Goal: Task Accomplishment & Management: Use online tool/utility

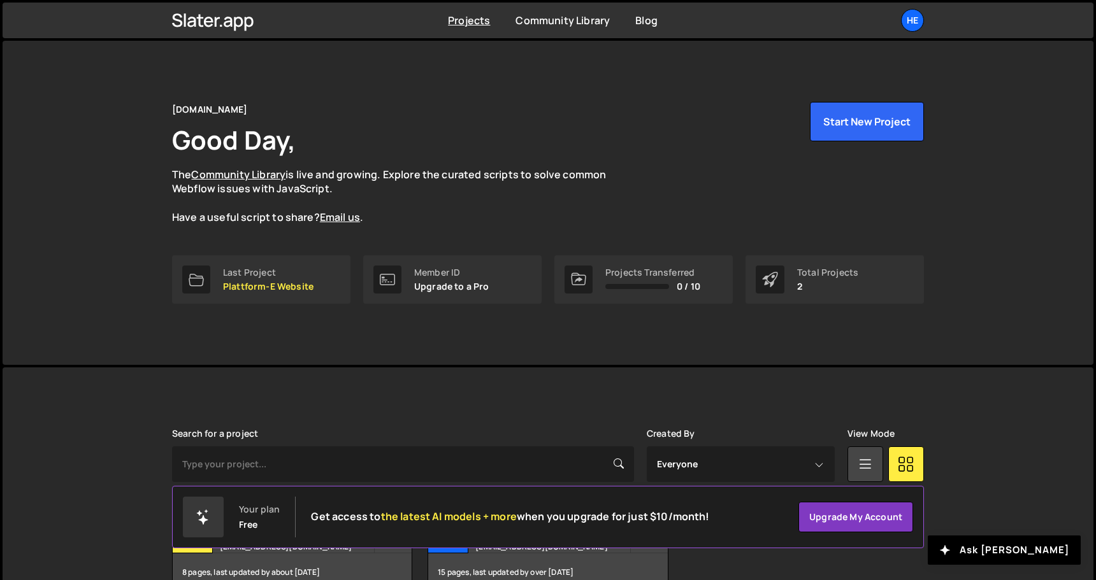
scroll to position [75, 0]
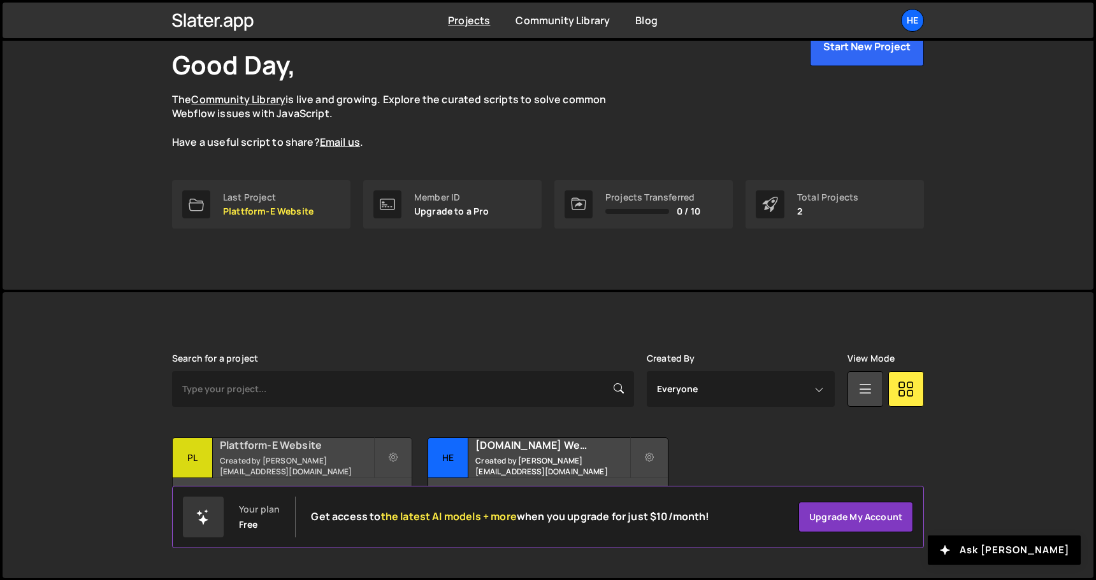
click at [311, 451] on h2 "Plattform-E Website" at bounding box center [297, 445] width 154 height 14
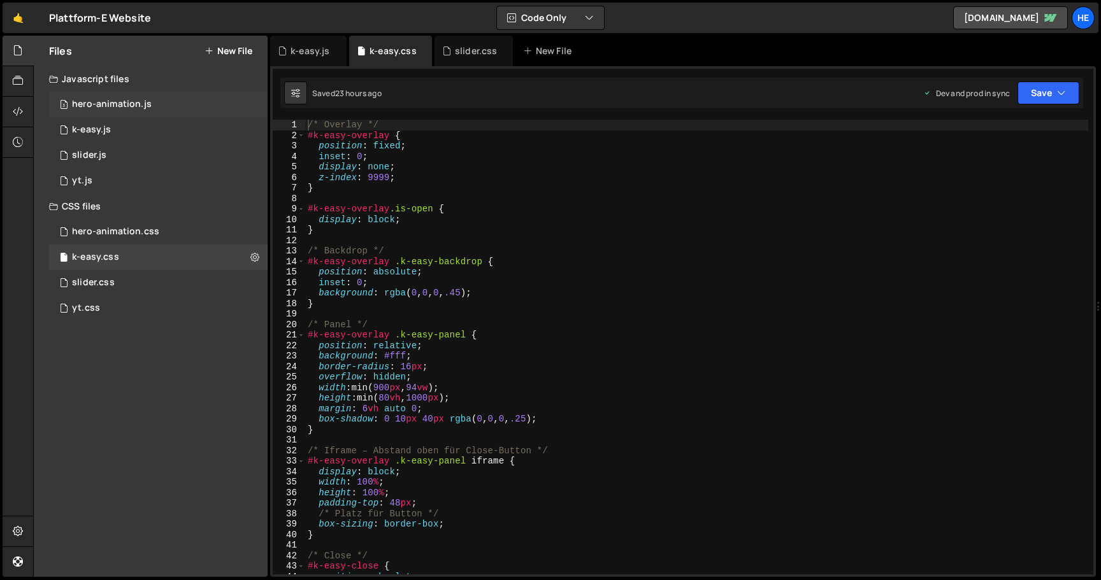
click at [139, 105] on div "hero-animation.js" at bounding box center [112, 104] width 80 height 11
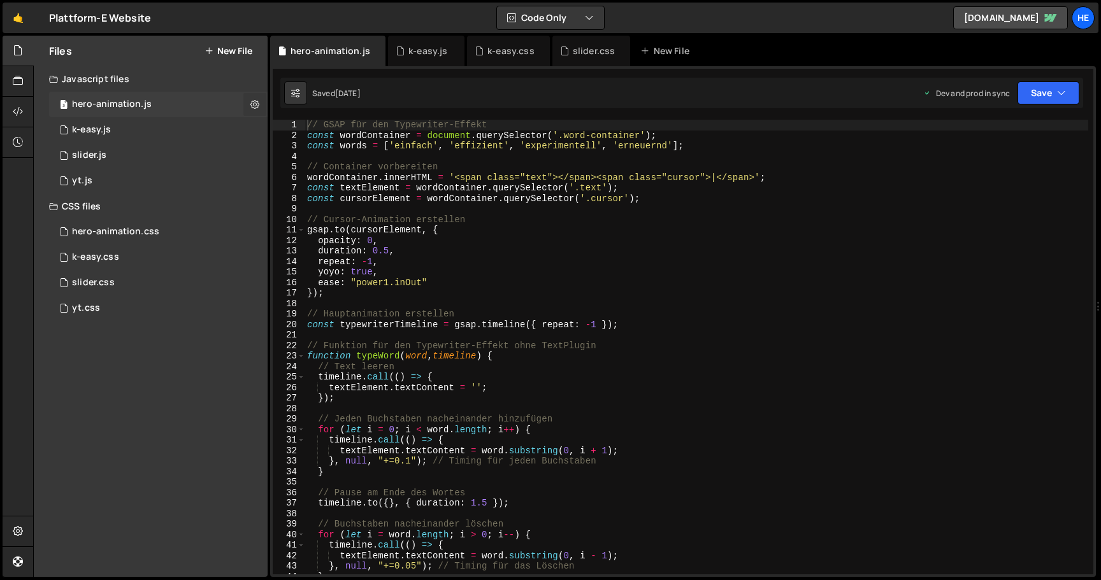
click at [255, 102] on icon at bounding box center [254, 104] width 9 height 12
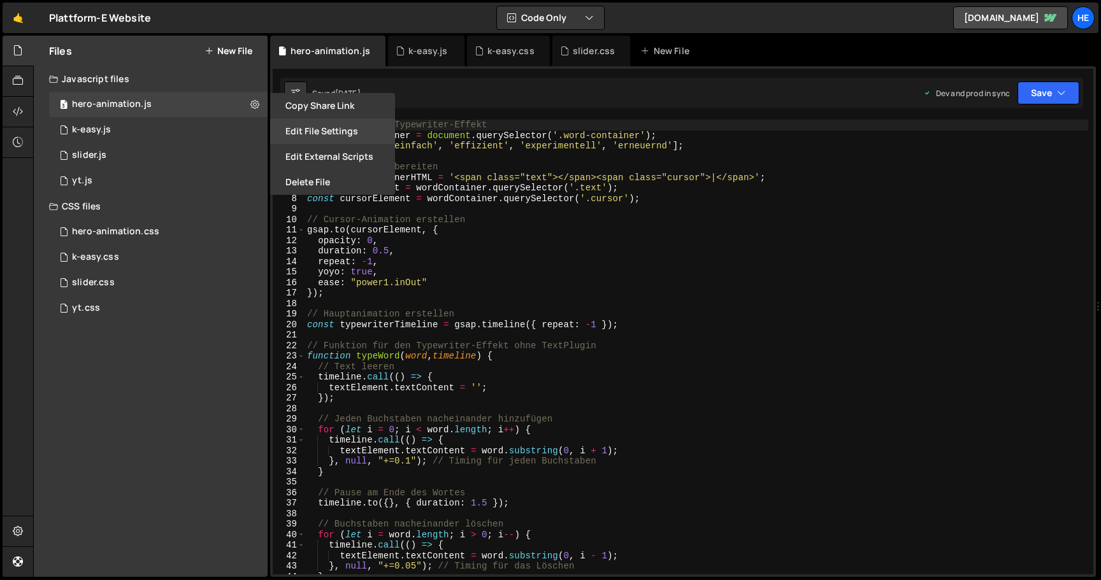
click at [338, 129] on button "Edit File Settings" at bounding box center [332, 131] width 125 height 25
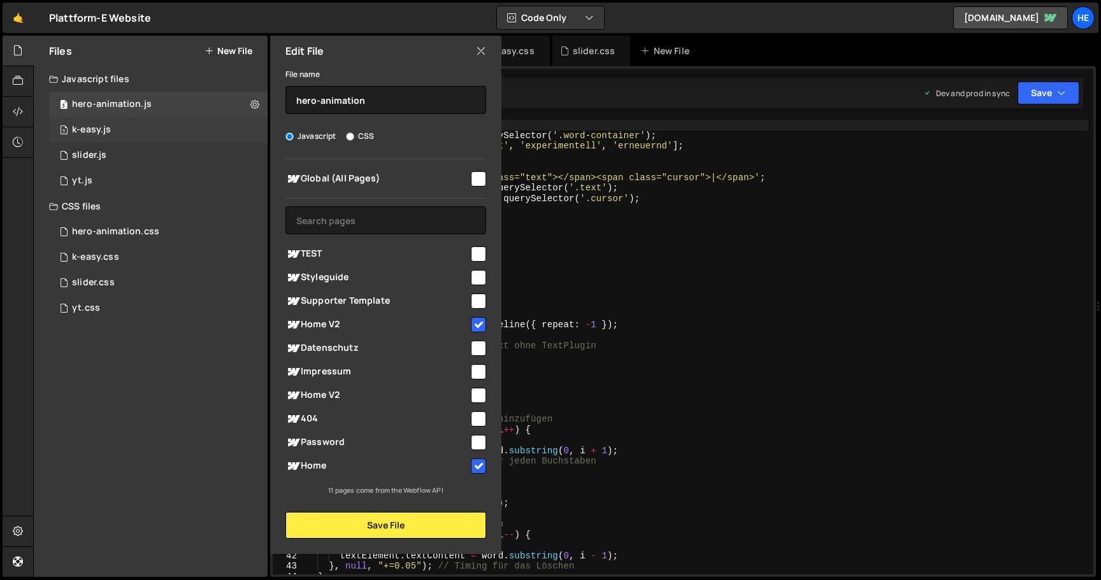
click at [241, 132] on div "3 k-easy.js 0" at bounding box center [158, 129] width 219 height 25
checkbox input "false"
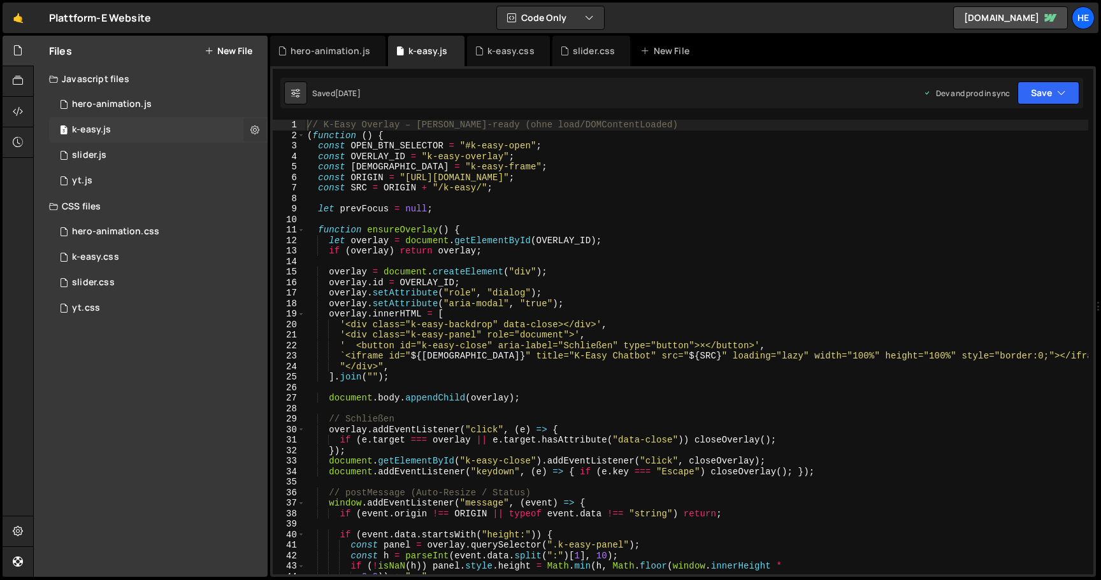
click at [255, 127] on icon at bounding box center [254, 130] width 9 height 12
type input "k-easy"
radio input "true"
checkbox input "true"
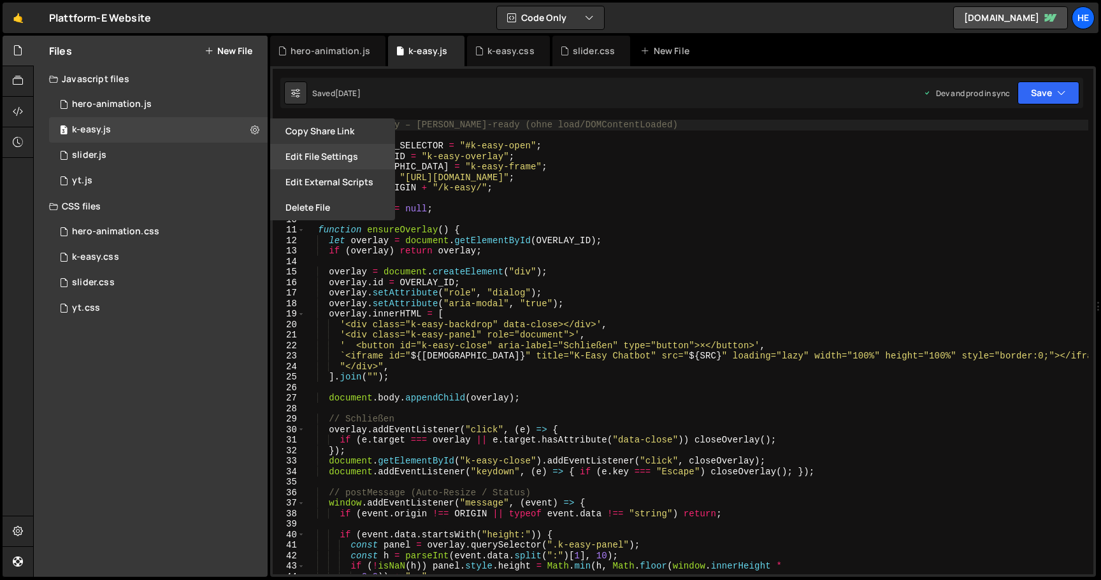
click at [310, 160] on button "Edit File Settings" at bounding box center [332, 156] width 125 height 25
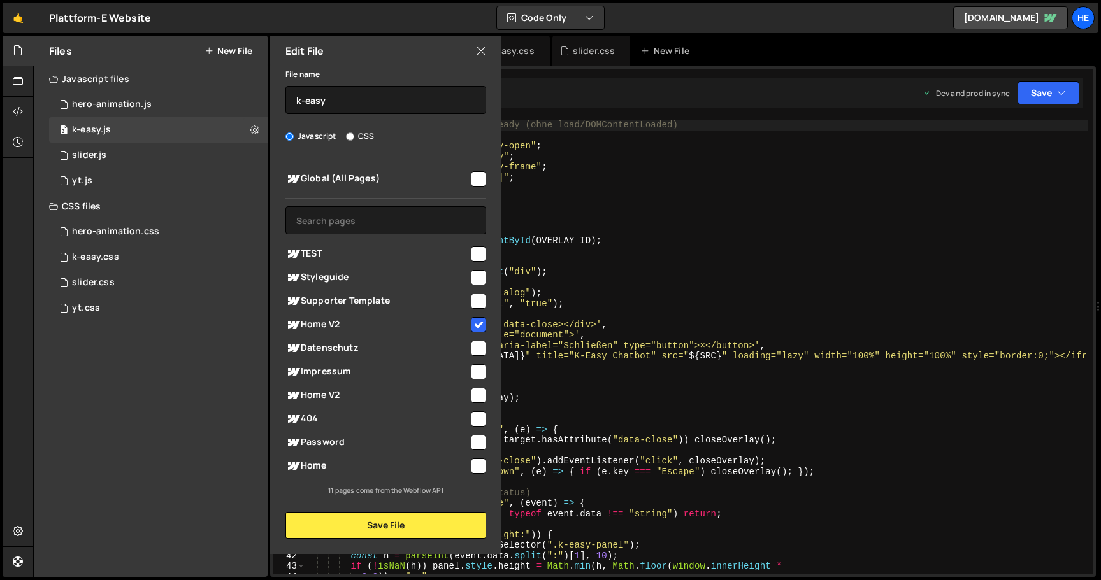
click at [480, 461] on input "checkbox" at bounding box center [478, 466] width 15 height 15
checkbox input "true"
click at [443, 529] on button "Save File" at bounding box center [385, 525] width 201 height 27
click at [387, 526] on div "Files New File Javascript files 3 hero-animation.js 0 2 k-easy.js 0 3 slider.js…" at bounding box center [567, 307] width 1068 height 542
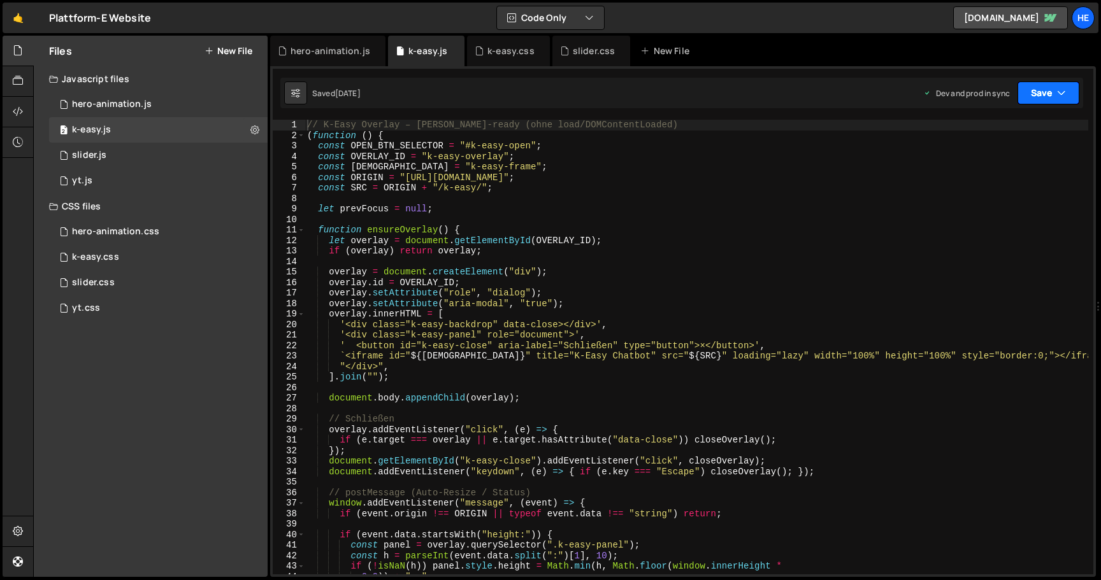
click at [1055, 95] on button "Save" at bounding box center [1048, 93] width 62 height 23
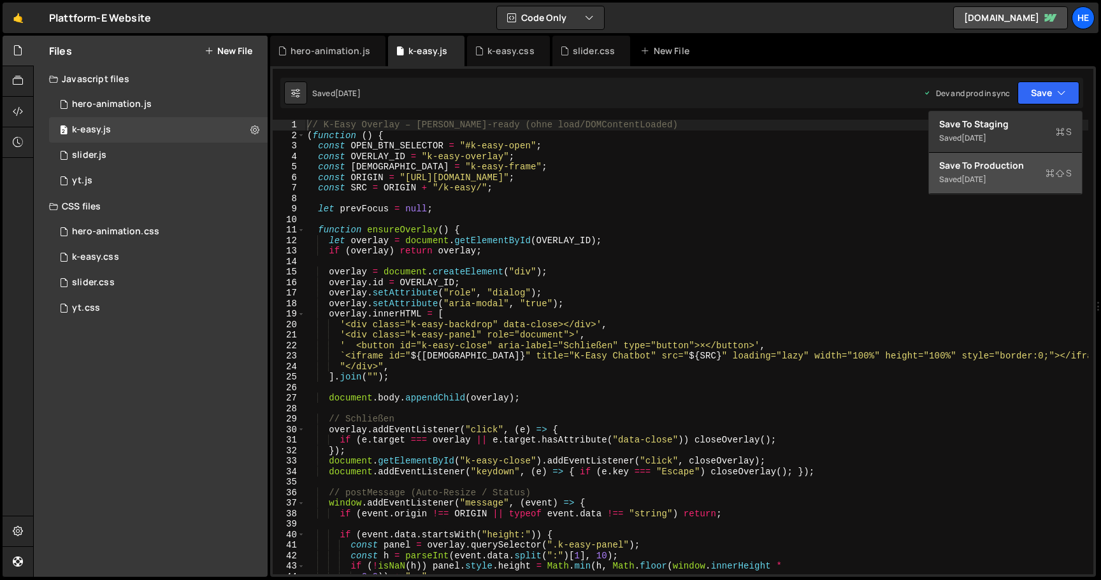
click at [1023, 164] on div "Save to Production S" at bounding box center [1005, 165] width 133 height 13
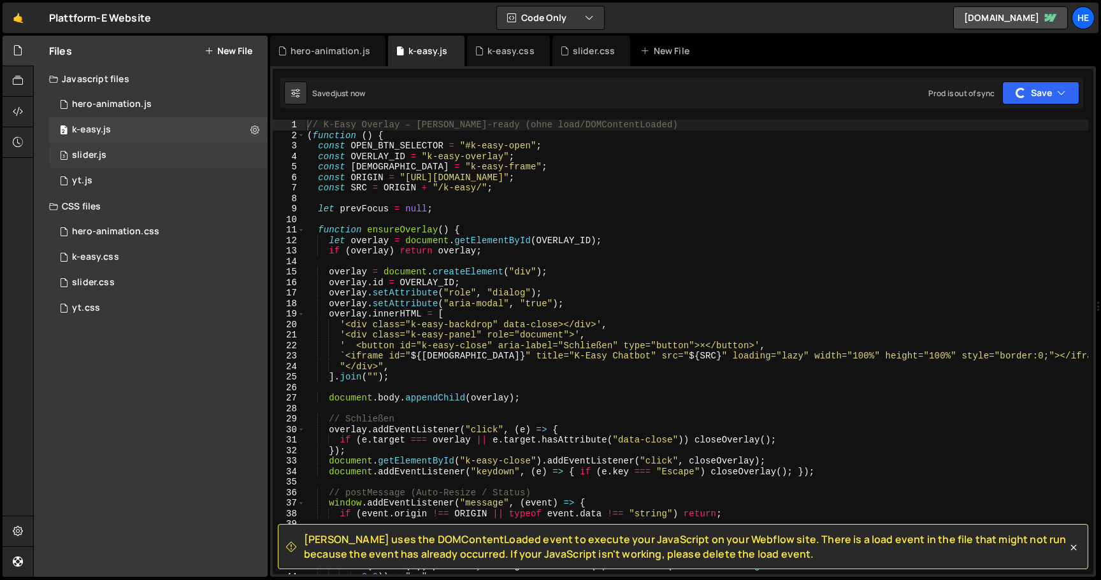
click at [248, 155] on div "3 slider.js 0" at bounding box center [158, 155] width 219 height 25
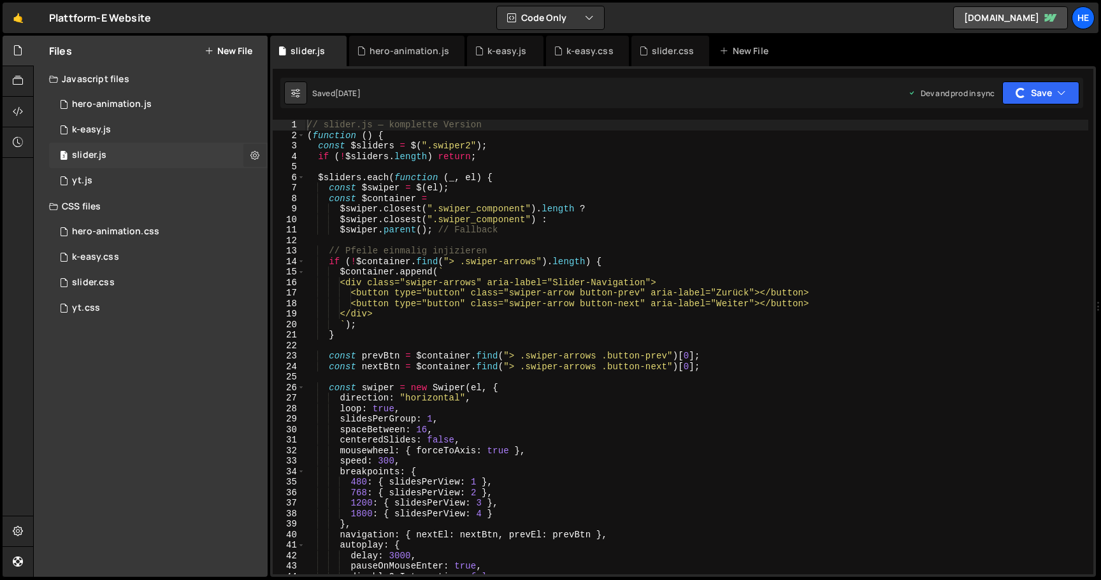
click at [254, 152] on icon at bounding box center [254, 155] width 9 height 12
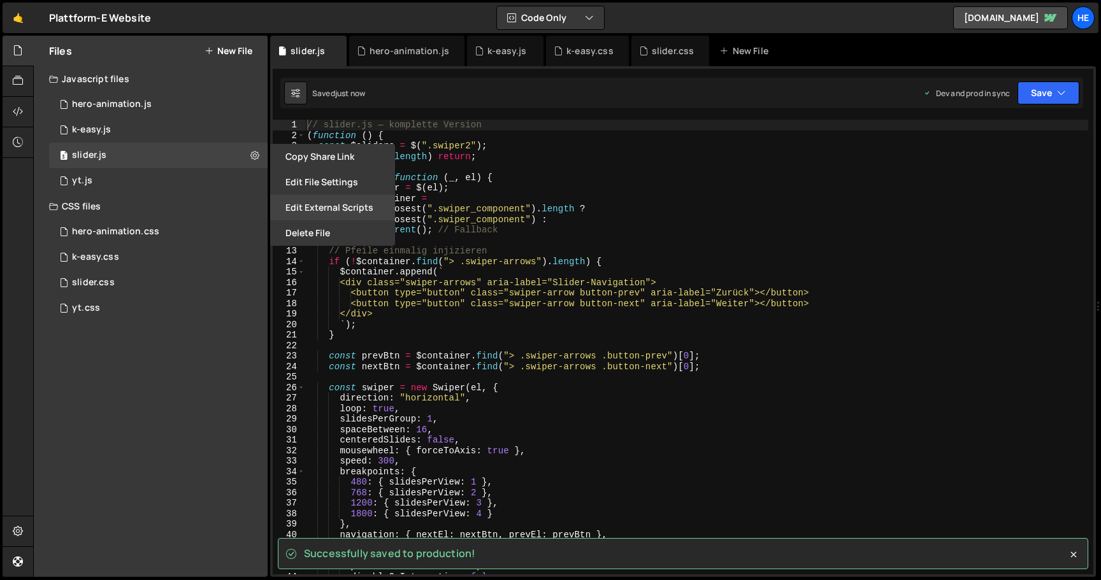
click at [322, 213] on button "Edit External Scripts" at bounding box center [332, 207] width 125 height 25
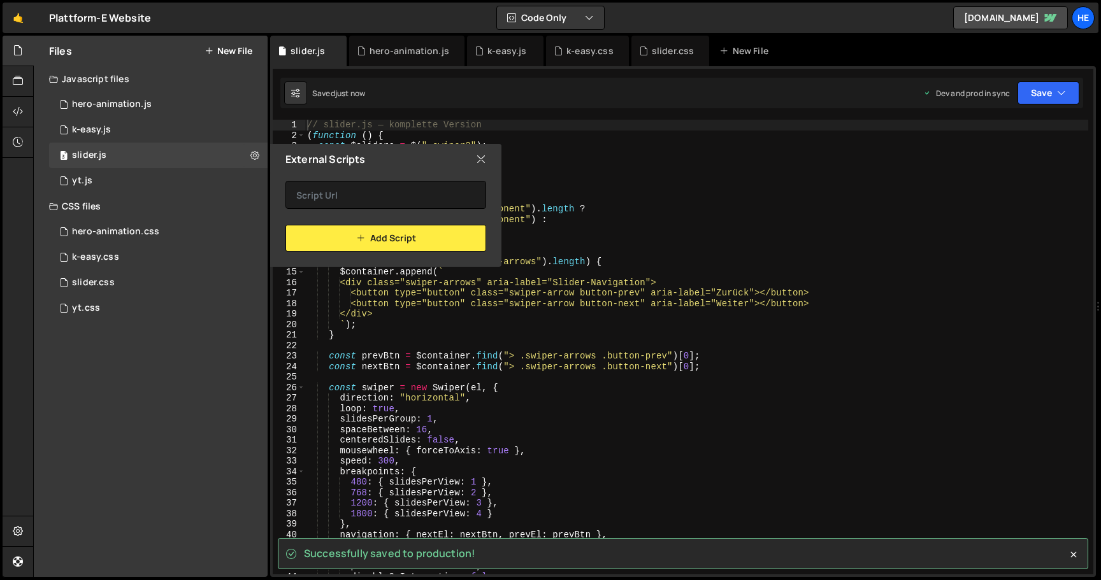
click at [482, 160] on icon at bounding box center [481, 159] width 10 height 14
checkbox input "false"
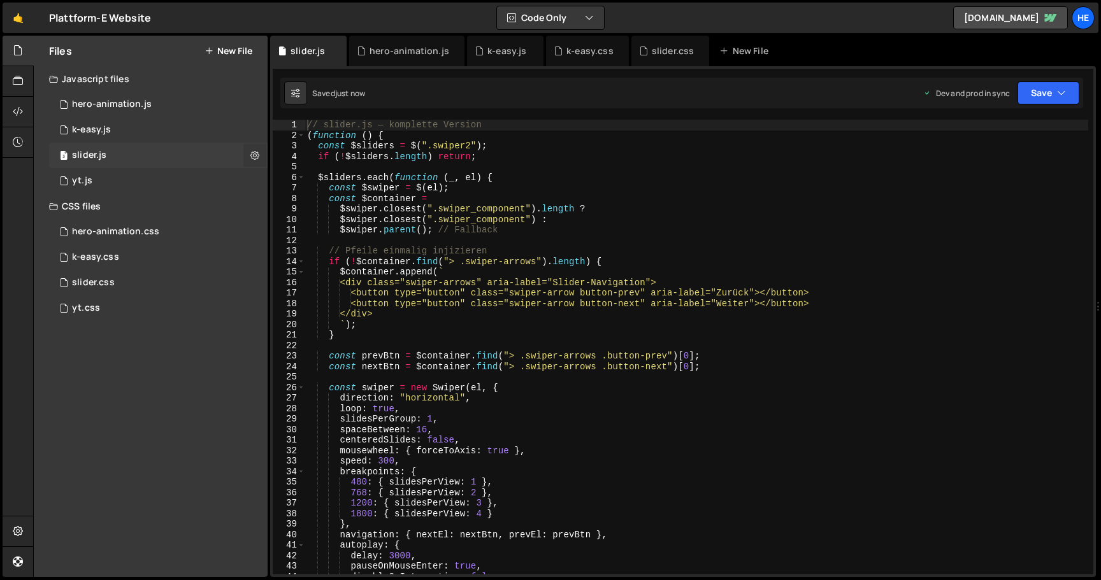
click at [255, 156] on icon at bounding box center [254, 155] width 9 height 12
type input "slider"
radio input "true"
checkbox input "true"
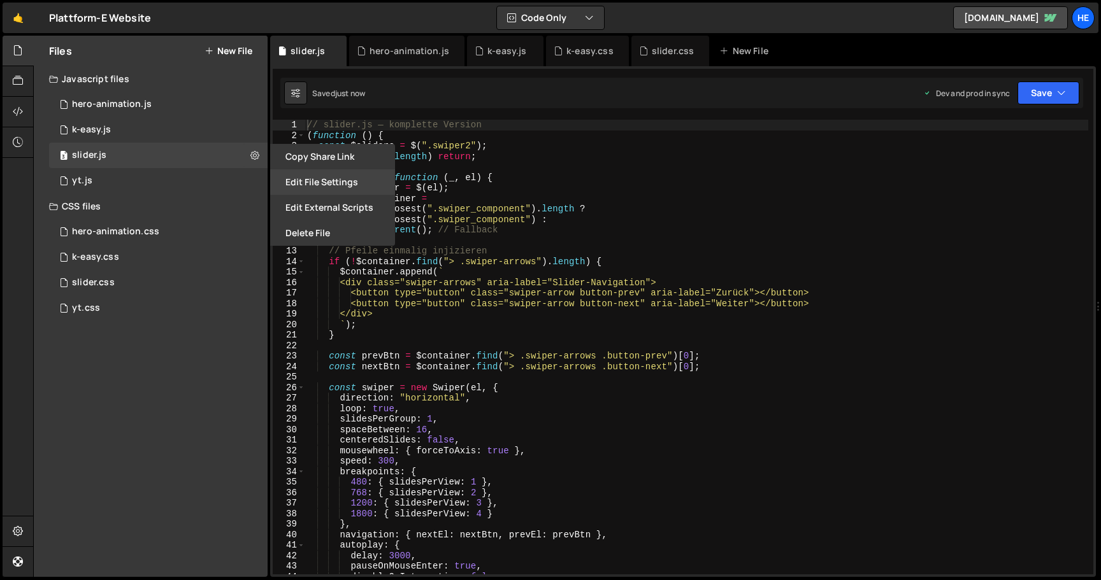
click at [315, 183] on button "Edit File Settings" at bounding box center [332, 181] width 125 height 25
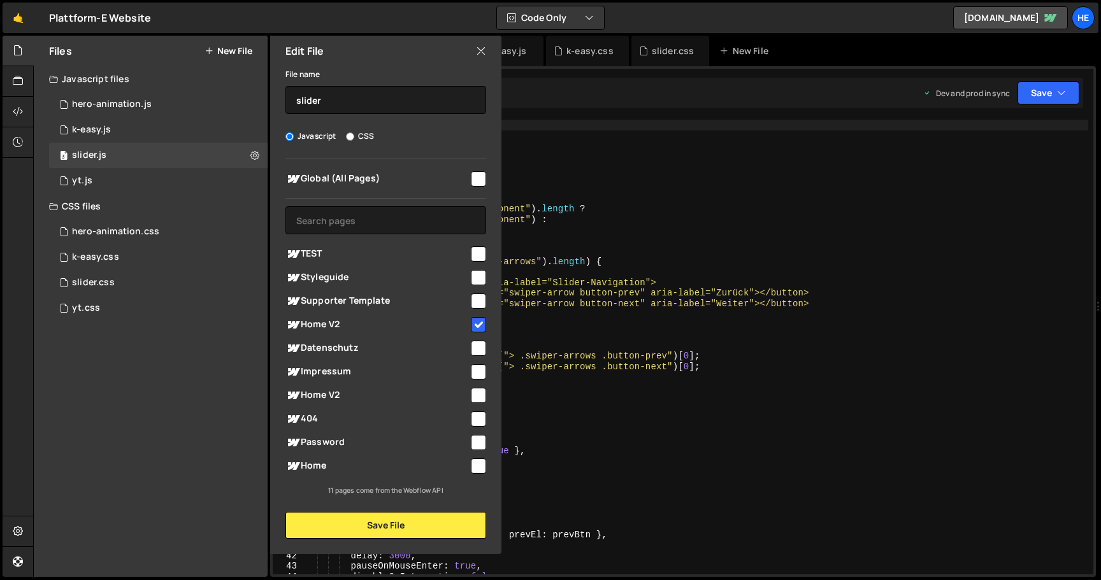
click at [475, 467] on input "checkbox" at bounding box center [478, 466] width 15 height 15
checkbox input "true"
click at [467, 529] on button "Save File" at bounding box center [385, 525] width 201 height 27
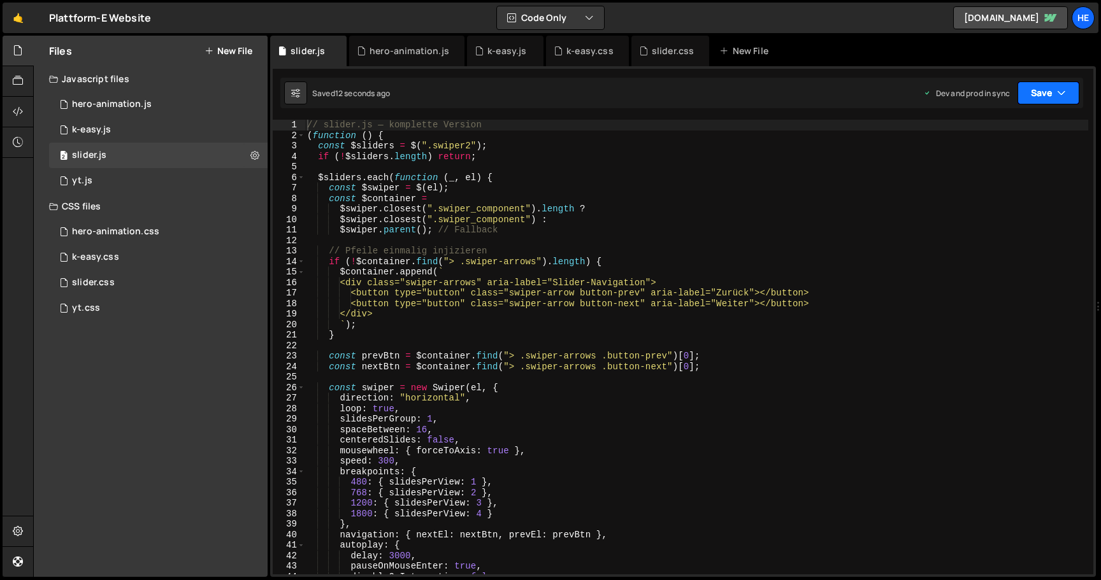
click at [1052, 92] on button "Save" at bounding box center [1048, 93] width 62 height 23
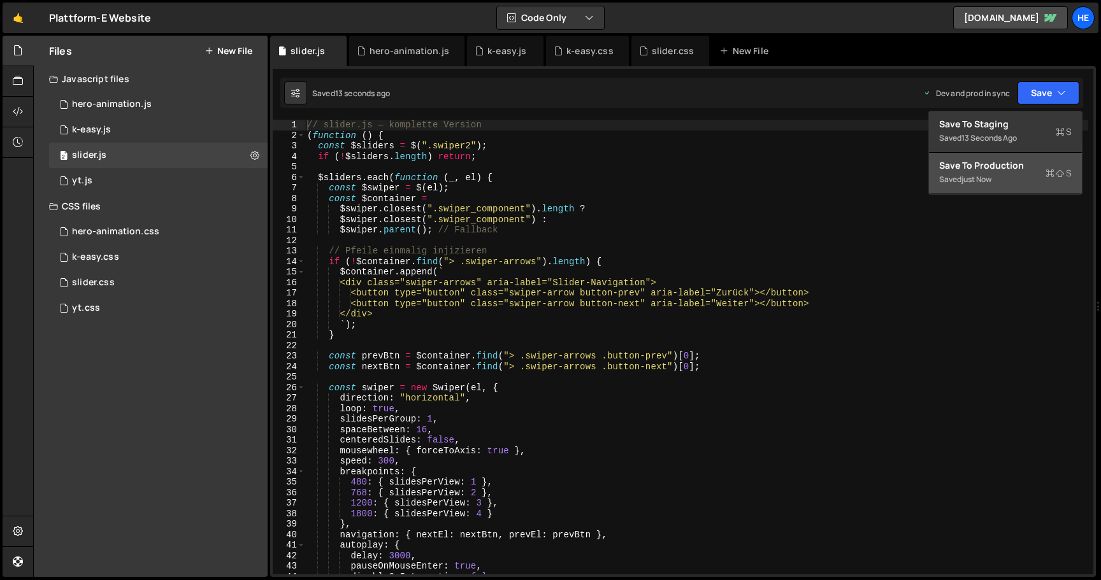
click at [1009, 170] on div "Save to Production S" at bounding box center [1005, 165] width 133 height 13
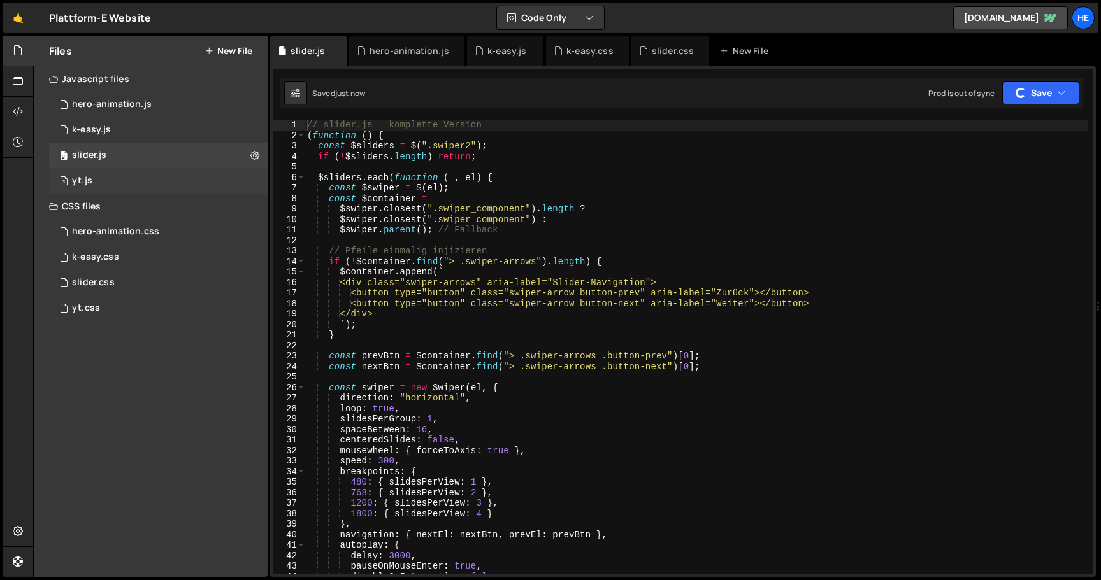
click at [241, 175] on div "3 yt.js 0" at bounding box center [158, 180] width 219 height 25
click at [252, 178] on icon at bounding box center [254, 181] width 9 height 12
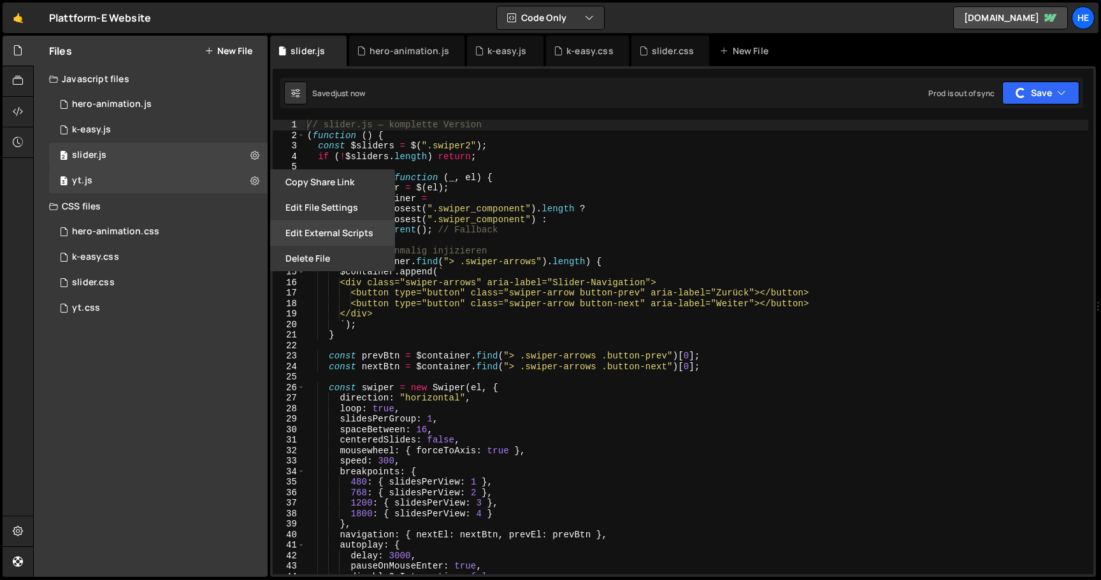
checkbox input "false"
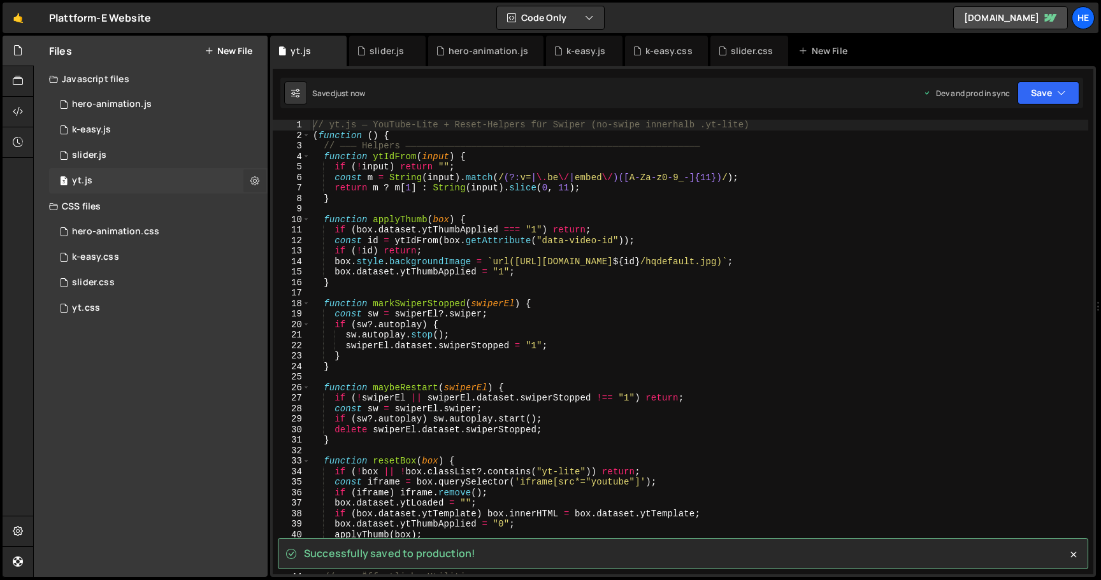
click at [253, 178] on icon at bounding box center [254, 181] width 9 height 12
type input "yt"
radio input "true"
checkbox input "true"
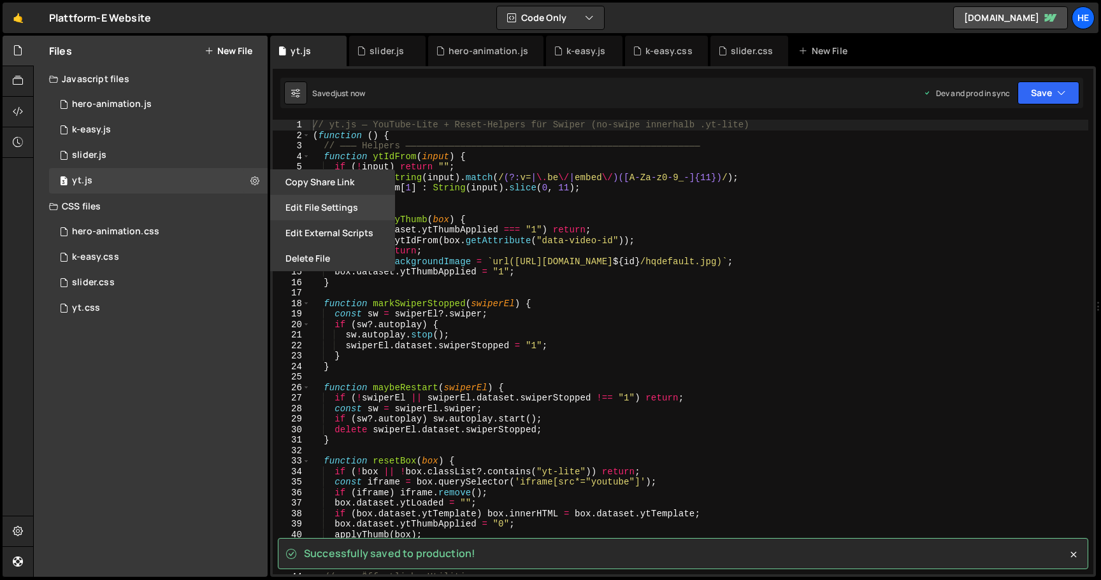
click at [304, 208] on button "Edit File Settings" at bounding box center [332, 207] width 125 height 25
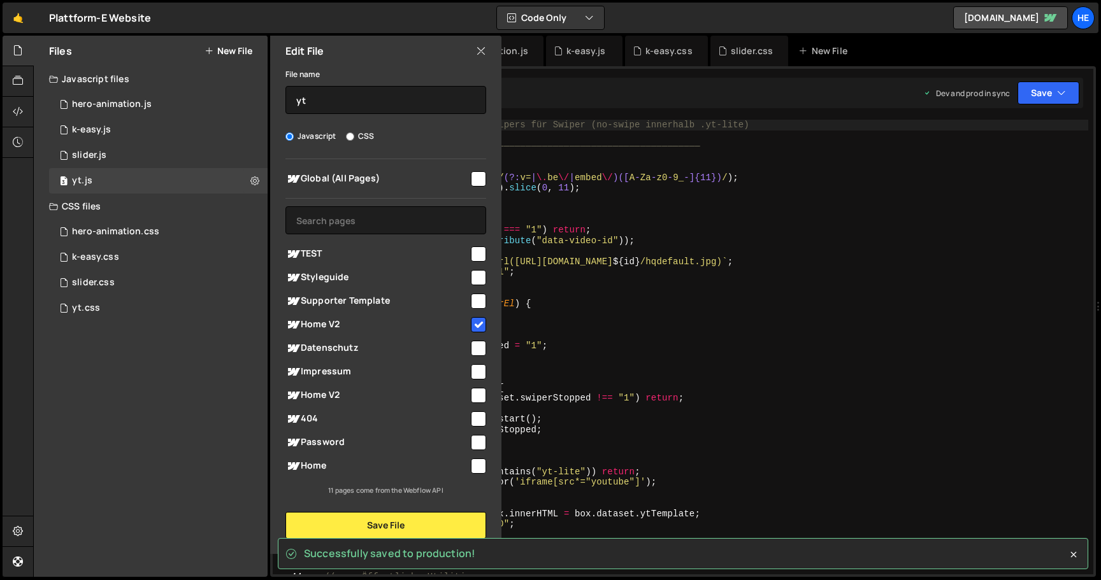
click at [480, 465] on input "checkbox" at bounding box center [478, 466] width 15 height 15
checkbox input "true"
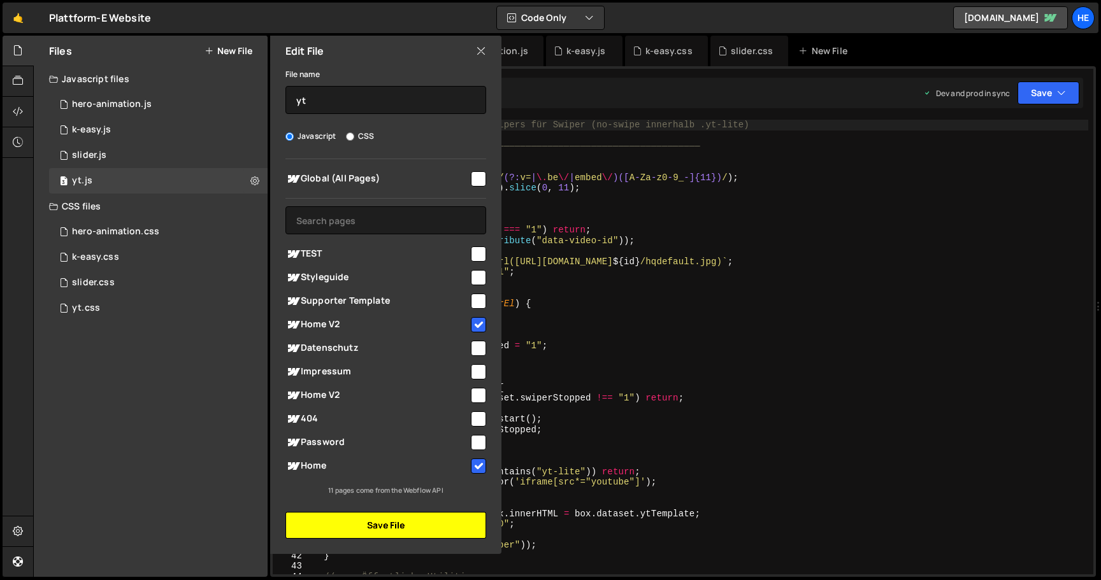
click at [442, 521] on button "Save File" at bounding box center [385, 525] width 201 height 27
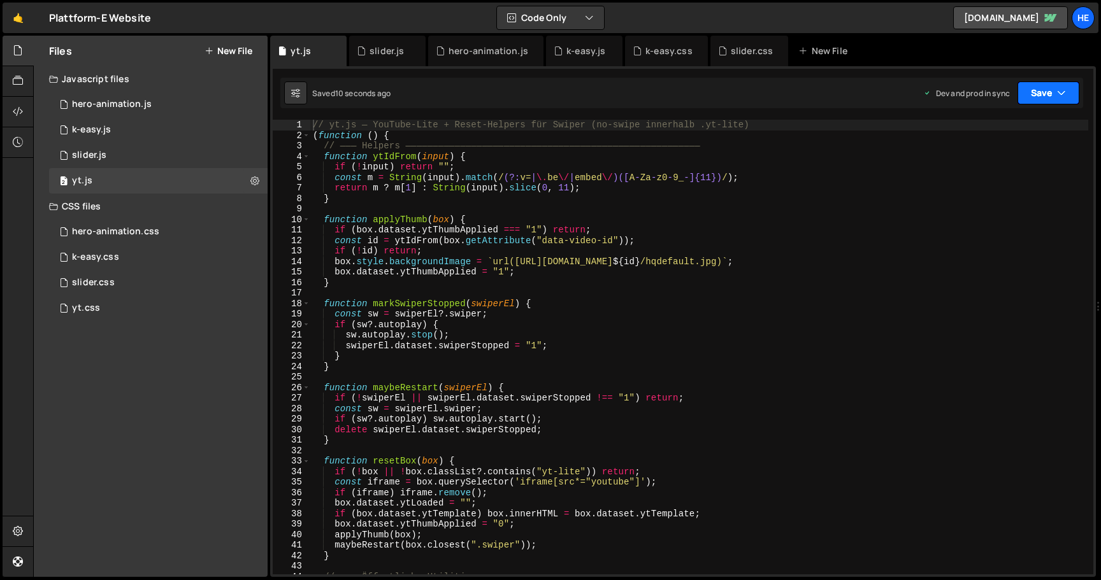
click at [1055, 83] on button "Save" at bounding box center [1048, 93] width 62 height 23
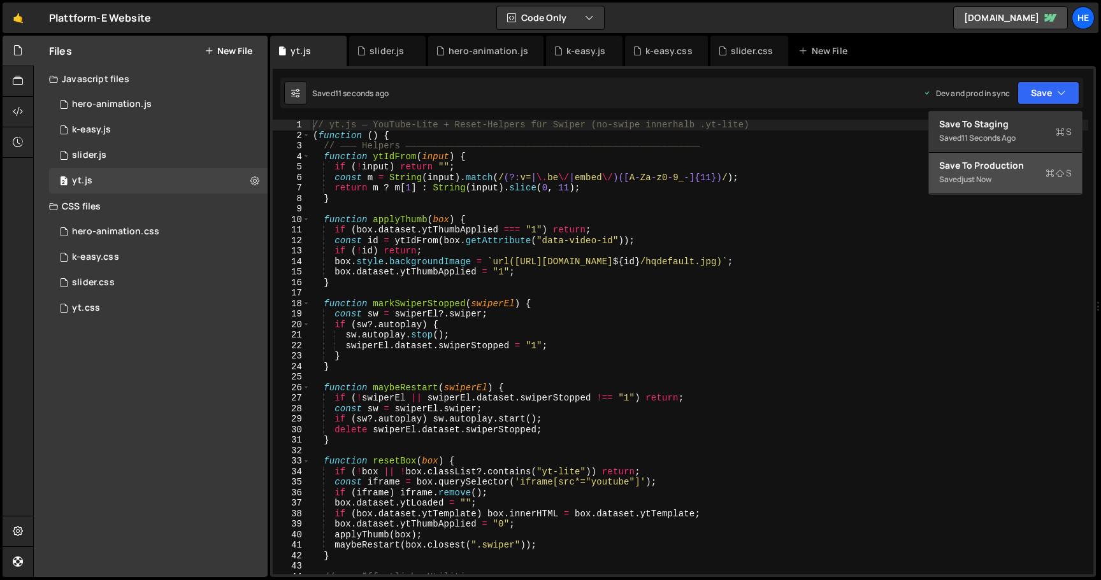
click at [1012, 169] on div "Save to Production S" at bounding box center [1005, 165] width 133 height 13
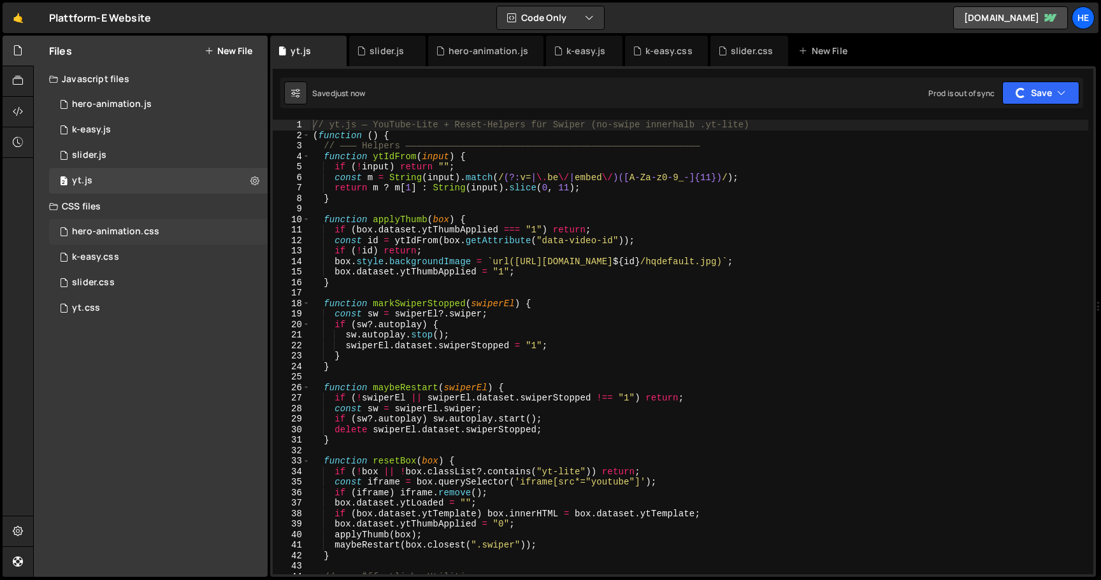
click at [224, 231] on div "hero-animation.css 0" at bounding box center [158, 231] width 219 height 25
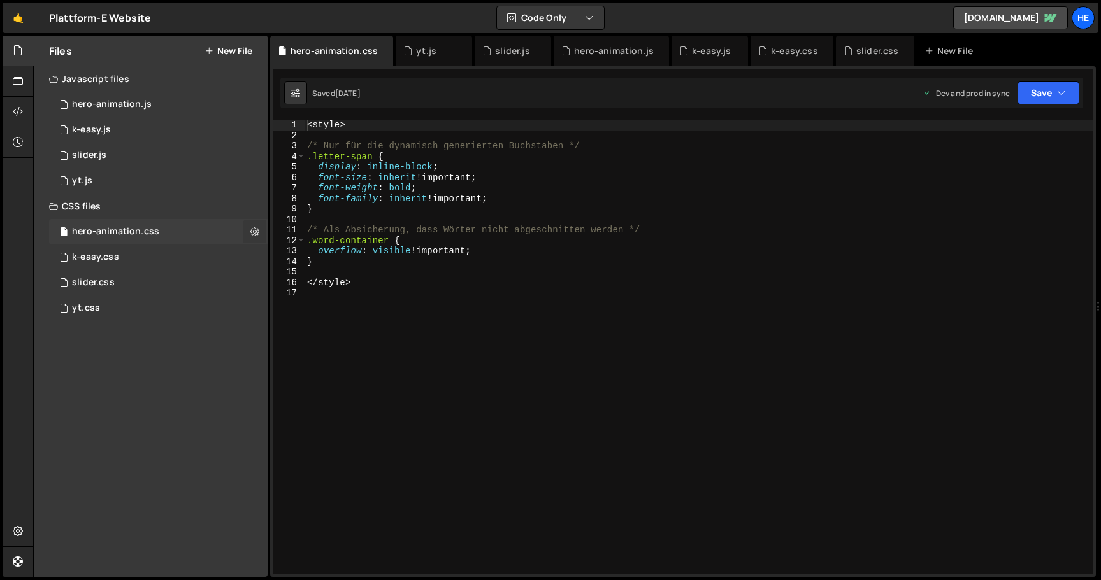
click at [254, 231] on icon at bounding box center [254, 232] width 9 height 12
type input "hero-animation"
radio input "false"
radio input "true"
checkbox input "true"
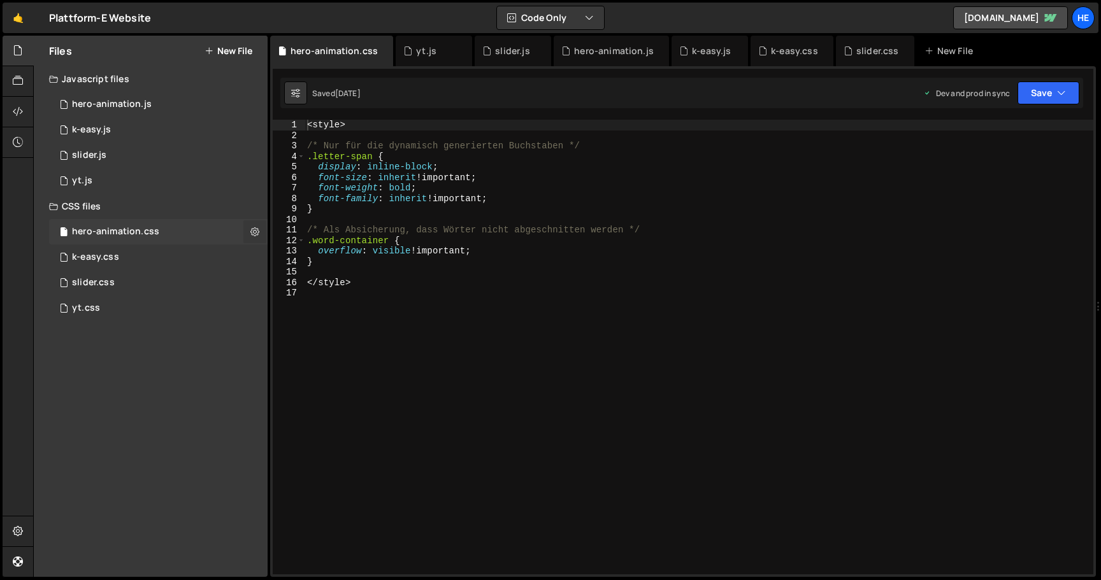
checkbox input "true"
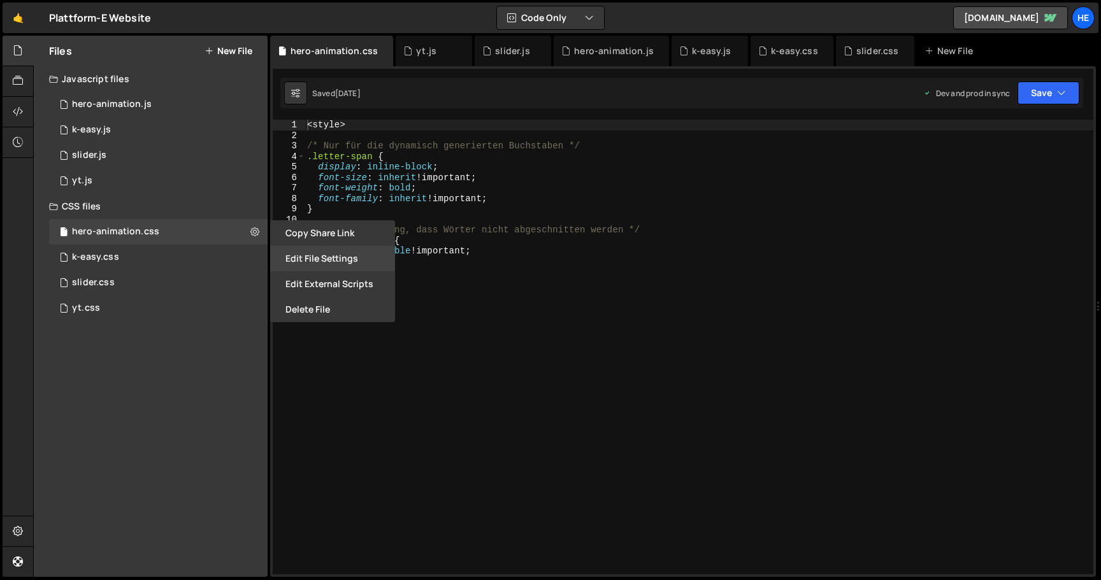
click at [301, 257] on button "Edit File Settings" at bounding box center [332, 258] width 125 height 25
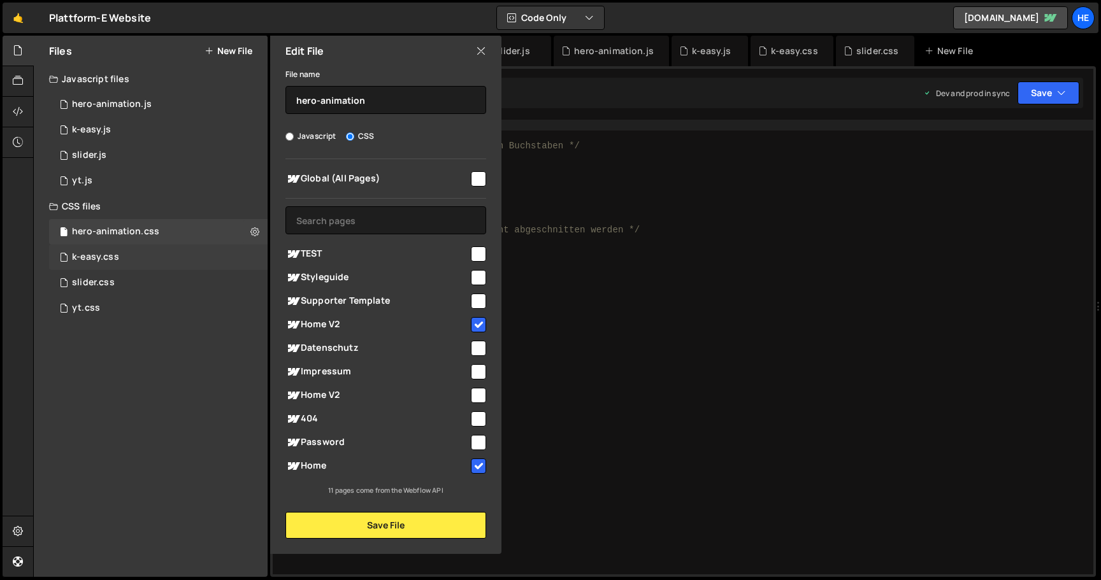
click at [219, 254] on div "k-easy.css 0" at bounding box center [158, 257] width 219 height 25
radio input "true"
checkbox input "false"
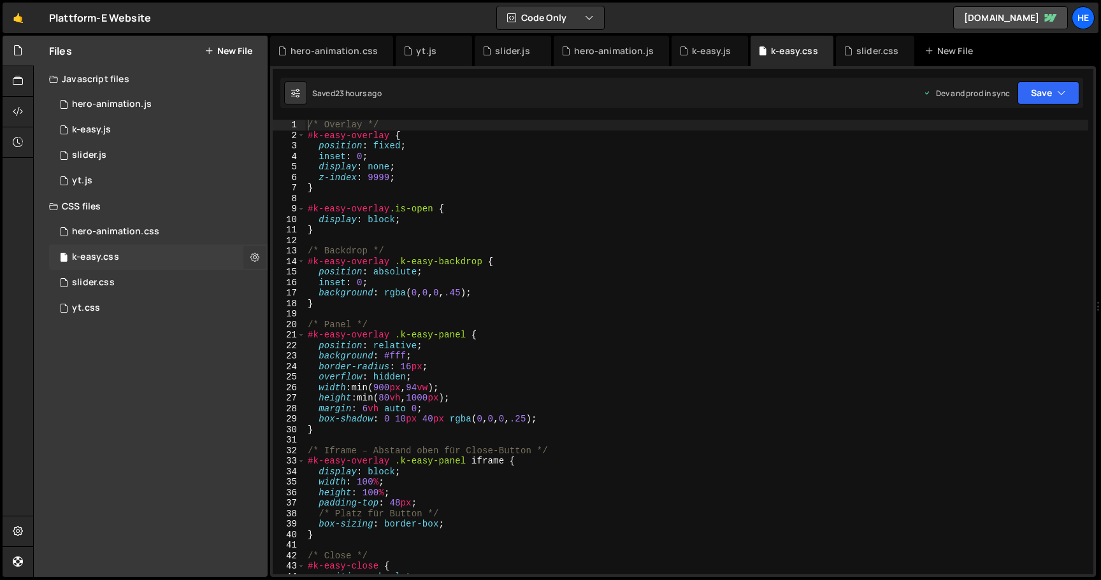
click at [254, 257] on icon at bounding box center [254, 257] width 9 height 12
type input "k-easy"
radio input "false"
radio input "true"
checkbox input "true"
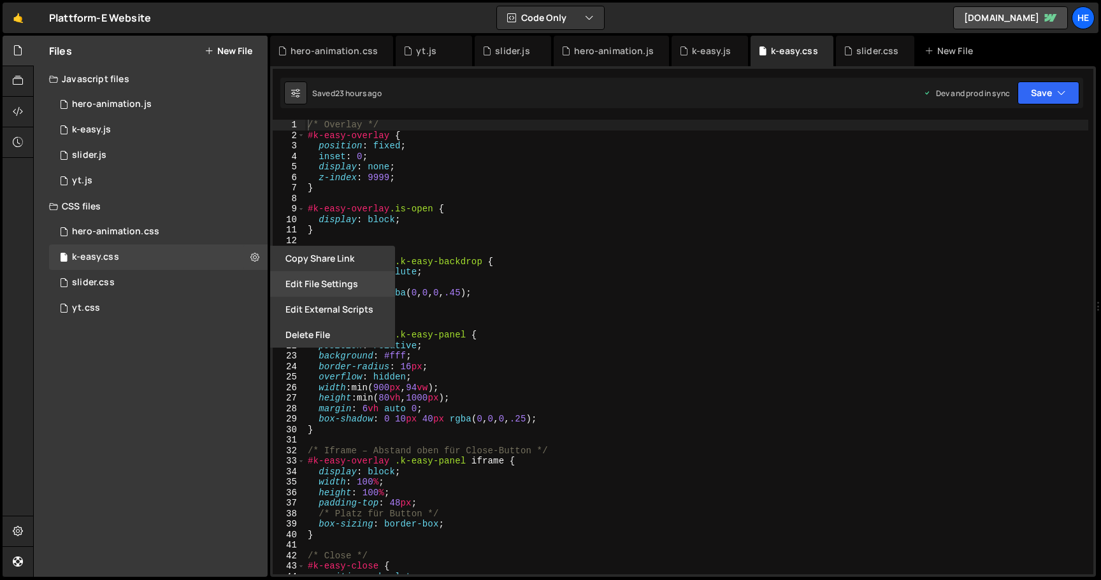
click at [313, 284] on button "Edit File Settings" at bounding box center [332, 283] width 125 height 25
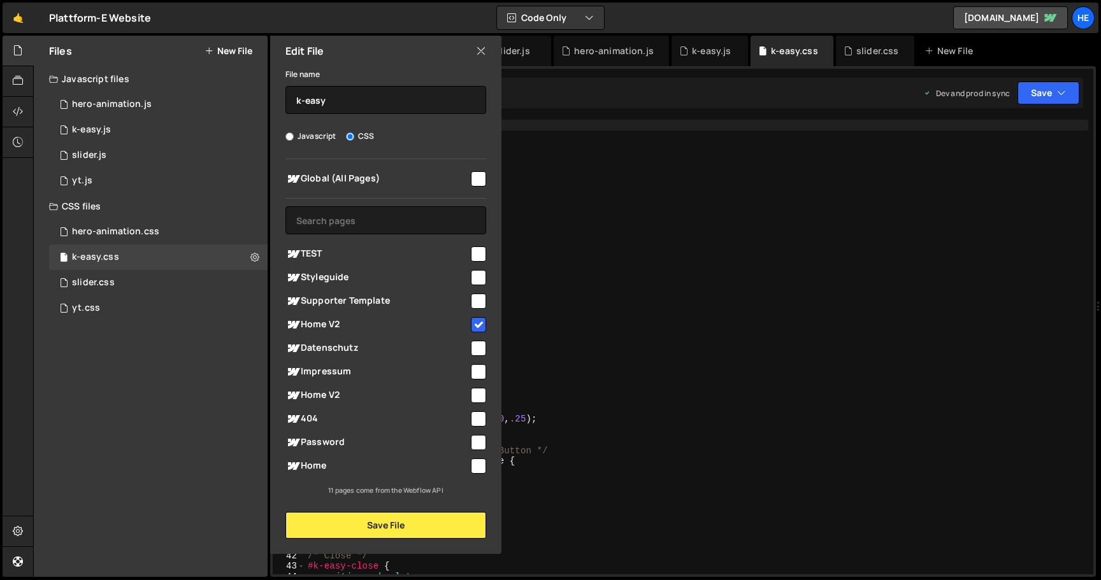
click at [469, 468] on div at bounding box center [477, 465] width 17 height 17
click at [482, 471] on input "checkbox" at bounding box center [478, 466] width 15 height 15
checkbox input "true"
click at [462, 526] on button "Save File" at bounding box center [385, 525] width 201 height 27
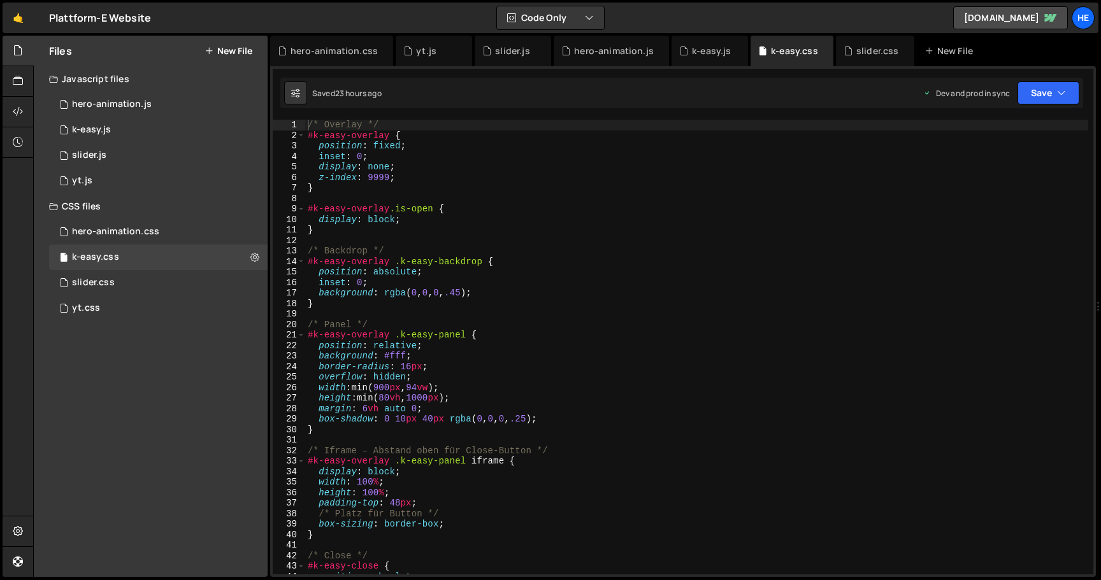
click at [1043, 106] on div "Saved 23 hours ago Dev and prod in sync Upgrade to Edit Save Save to Staging S …" at bounding box center [681, 93] width 803 height 31
click at [1044, 85] on button "Save" at bounding box center [1048, 93] width 62 height 23
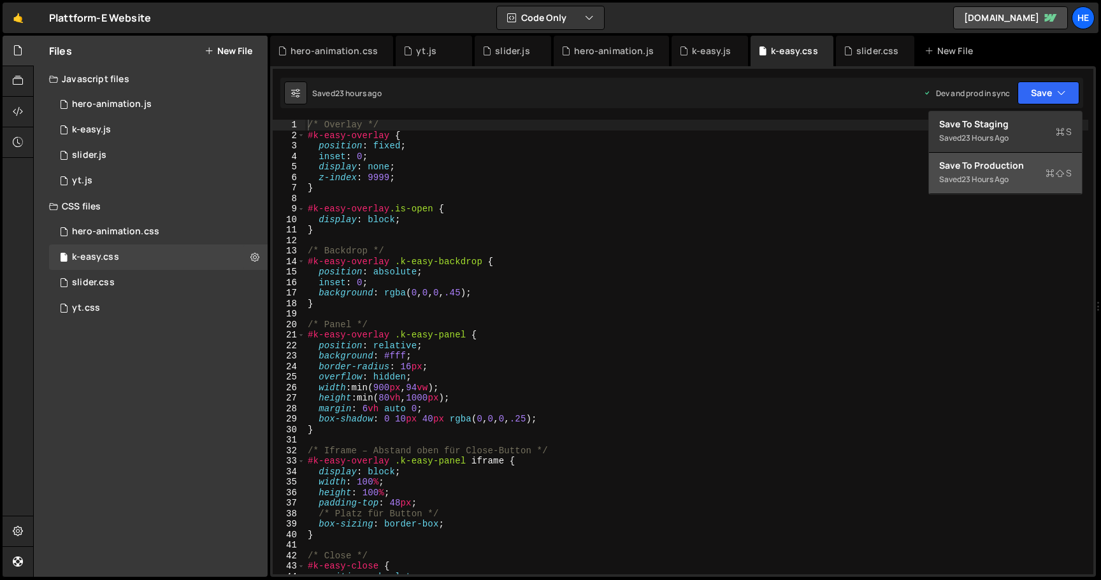
click at [1019, 178] on div "Saved 23 hours ago" at bounding box center [1005, 179] width 133 height 15
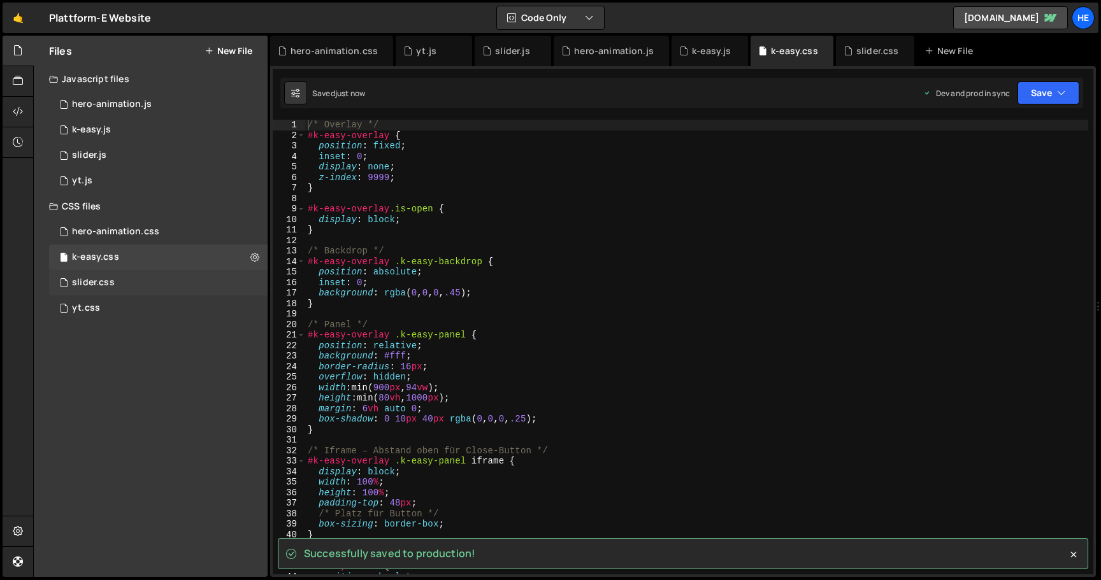
click at [183, 284] on div "slider.css 0" at bounding box center [158, 282] width 219 height 25
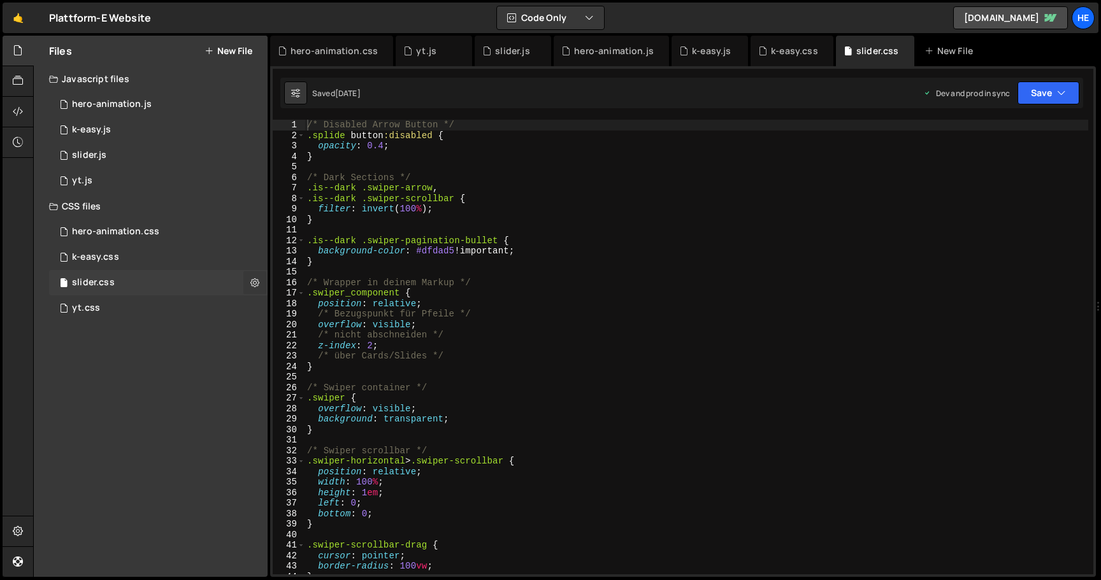
click at [255, 281] on icon at bounding box center [254, 283] width 9 height 12
type input "slider"
radio input "false"
radio input "true"
checkbox input "true"
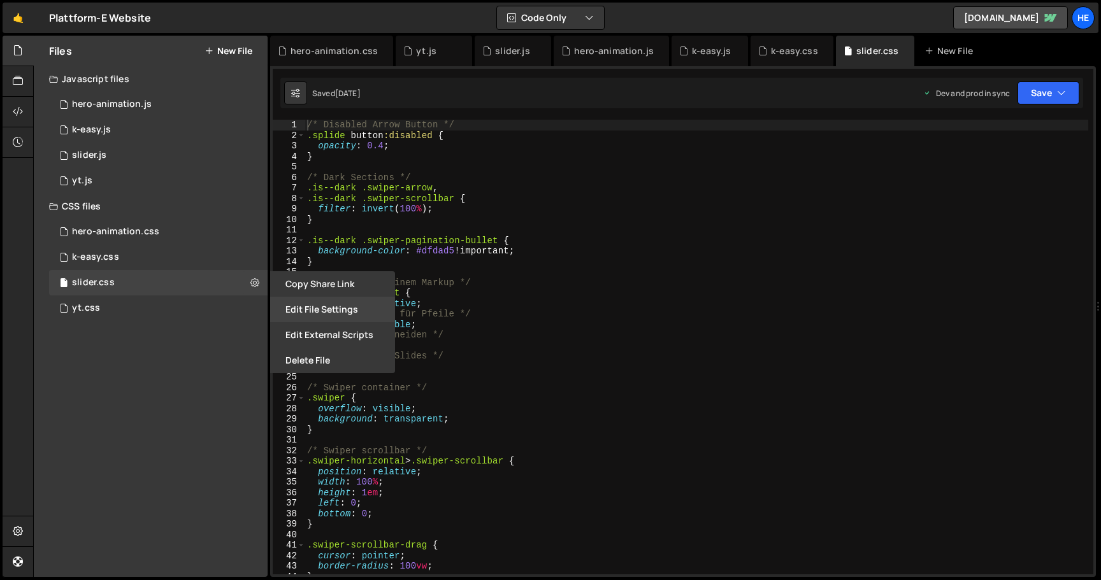
click at [320, 312] on button "Edit File Settings" at bounding box center [332, 309] width 125 height 25
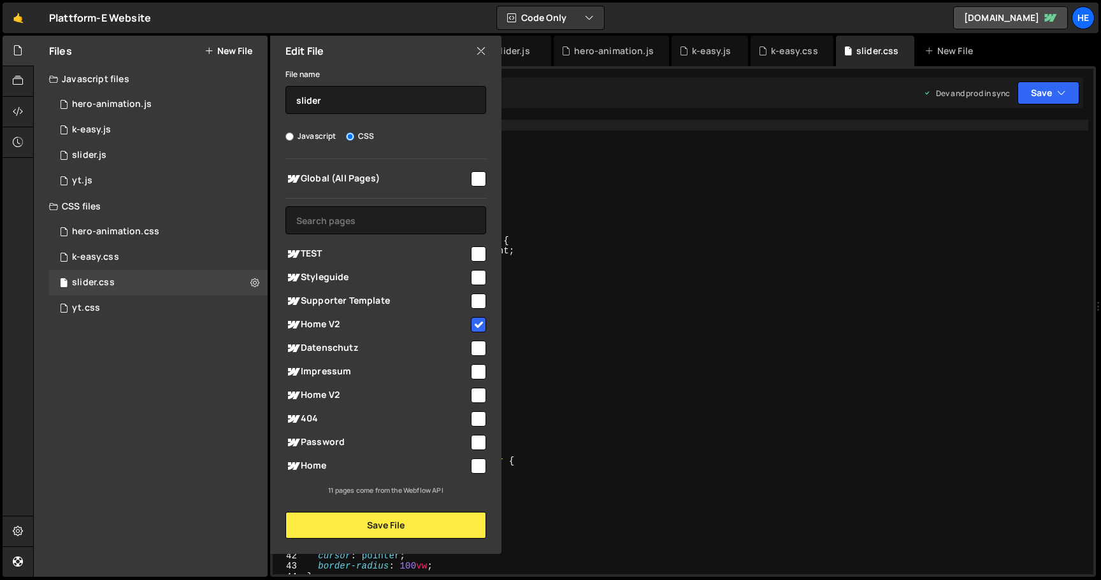
click at [380, 469] on span "Home" at bounding box center [376, 466] width 183 height 15
click at [418, 525] on button "Save File" at bounding box center [385, 525] width 201 height 27
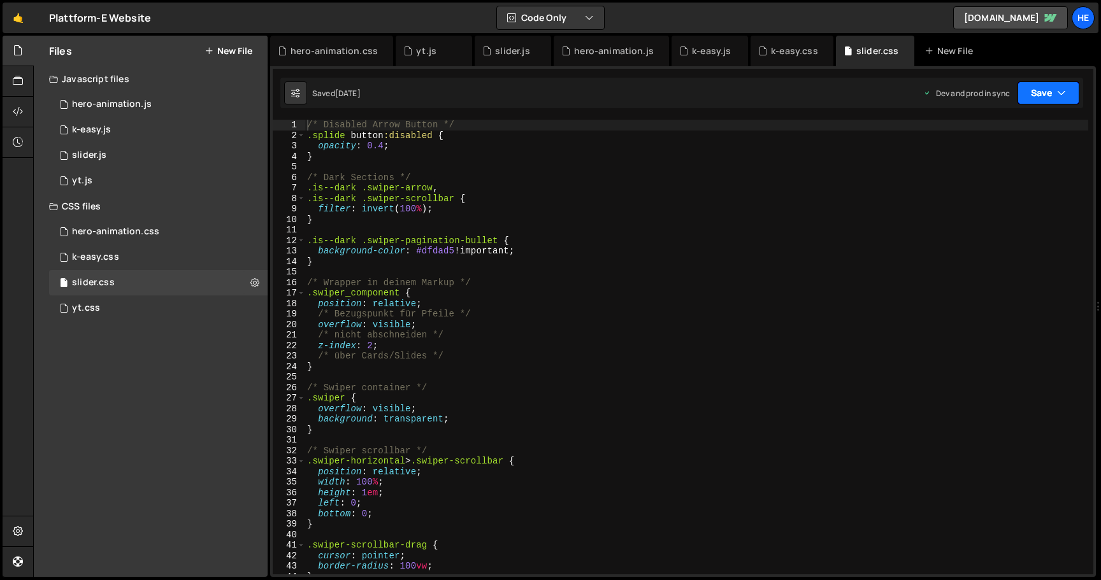
click at [1040, 90] on button "Save" at bounding box center [1048, 93] width 62 height 23
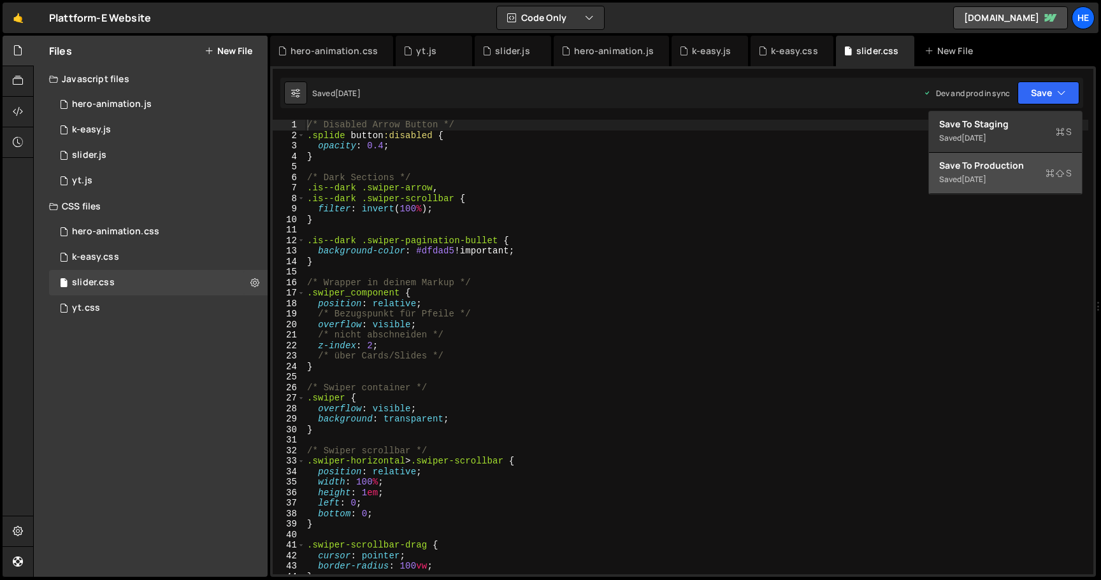
click at [1003, 173] on div "Saved 1 week ago" at bounding box center [1005, 179] width 133 height 15
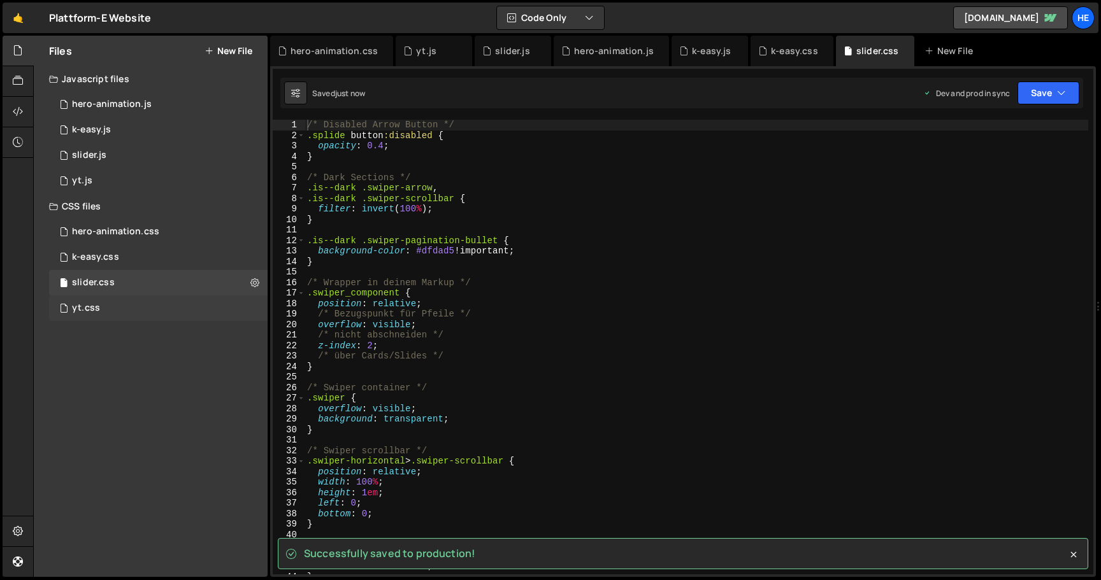
click at [124, 309] on div "yt.css 0" at bounding box center [158, 308] width 219 height 25
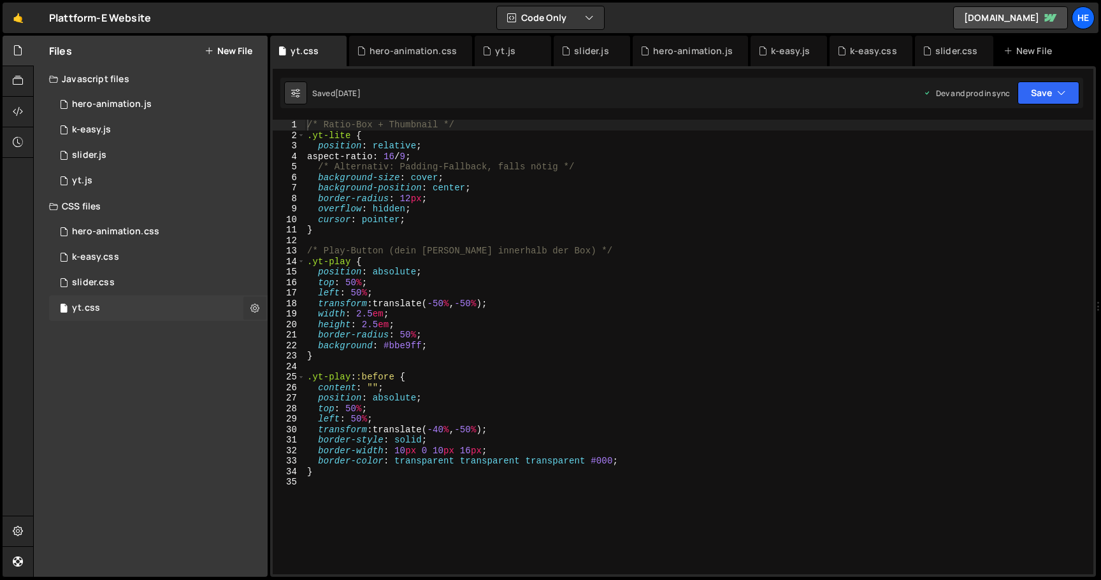
click at [257, 308] on icon at bounding box center [254, 308] width 9 height 12
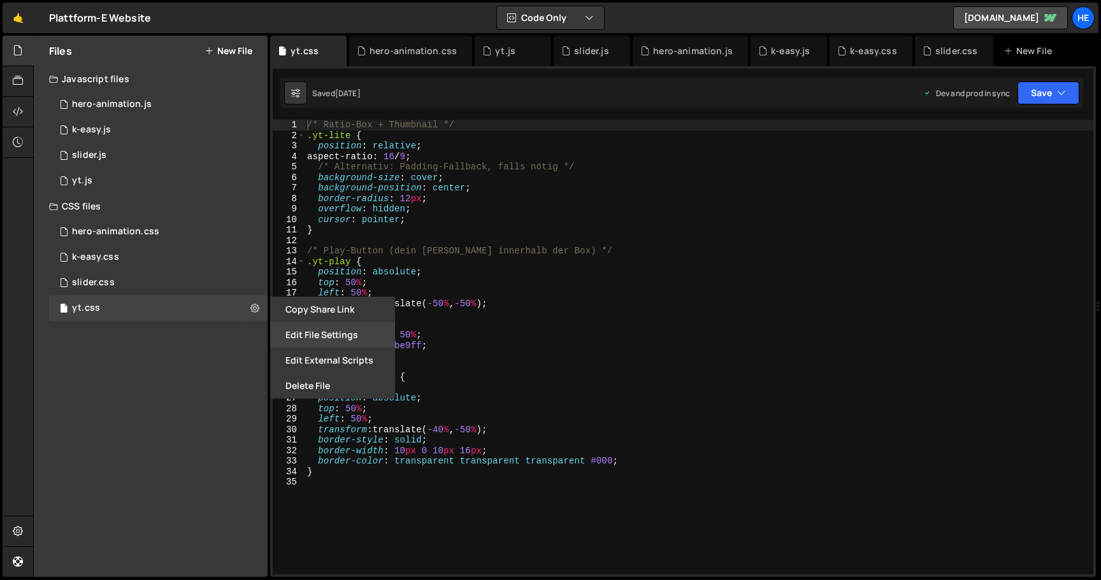
click at [317, 336] on button "Edit File Settings" at bounding box center [332, 334] width 125 height 25
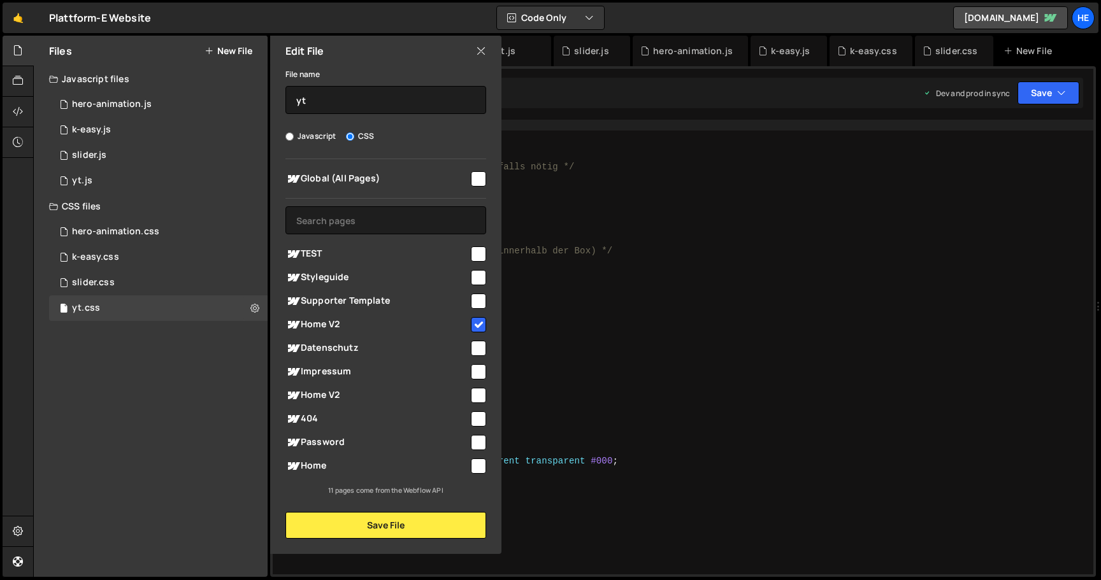
click at [337, 462] on span "Home" at bounding box center [376, 466] width 183 height 15
checkbox input "true"
click at [340, 524] on button "Save File" at bounding box center [385, 525] width 201 height 27
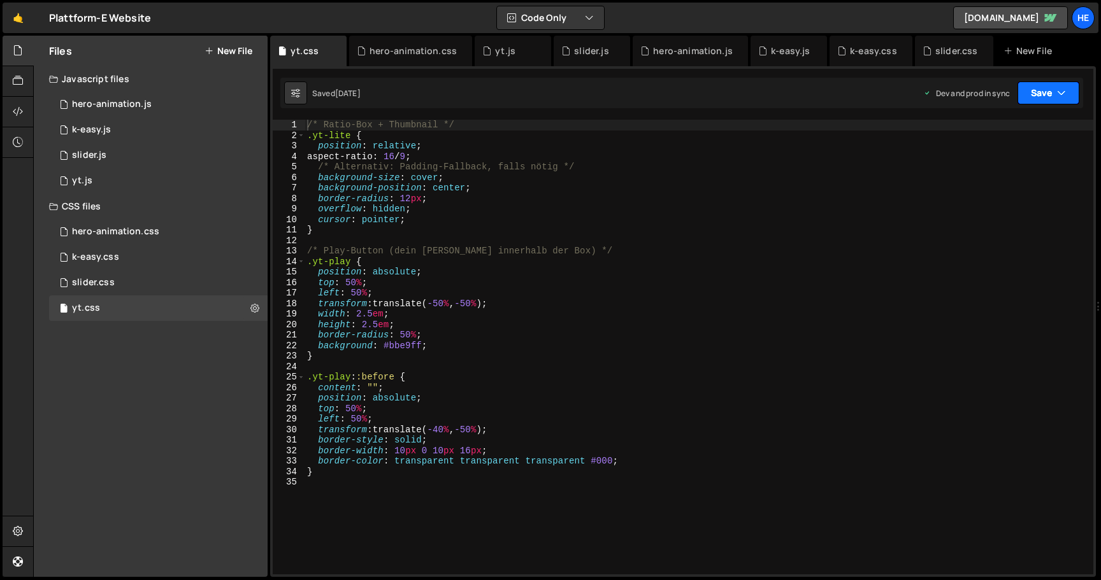
click at [1047, 95] on button "Save" at bounding box center [1048, 93] width 62 height 23
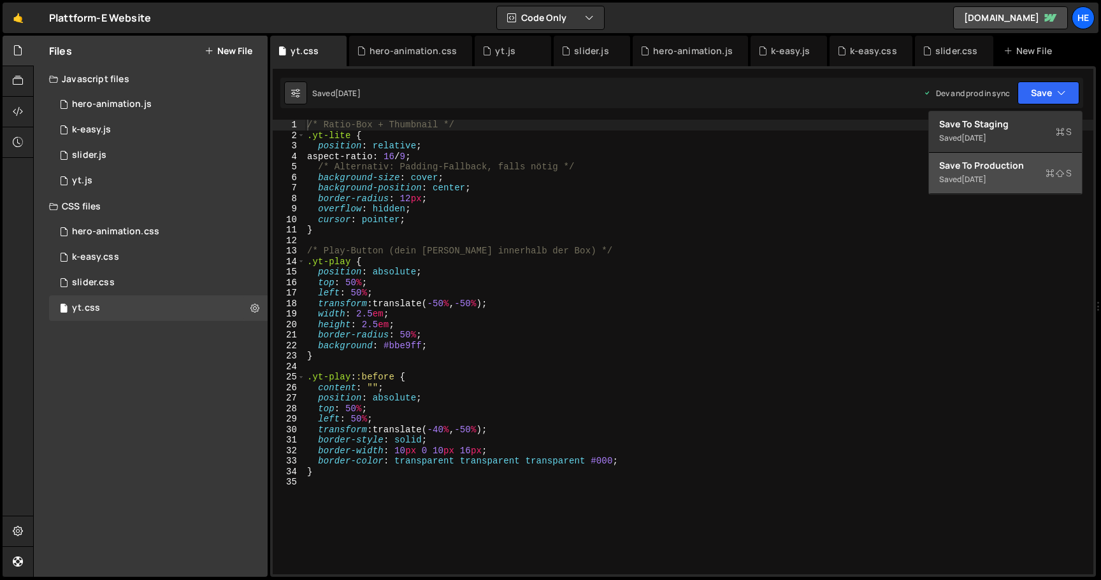
click at [1001, 172] on div "Saved 1 week ago" at bounding box center [1005, 179] width 133 height 15
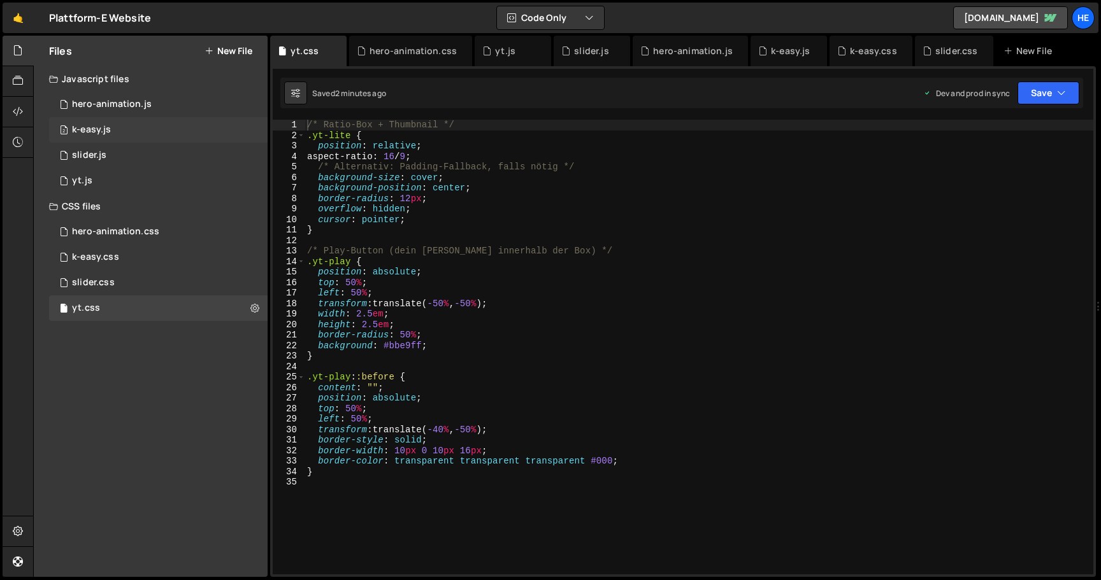
click at [227, 125] on div "2 k-easy.js 0" at bounding box center [158, 129] width 219 height 25
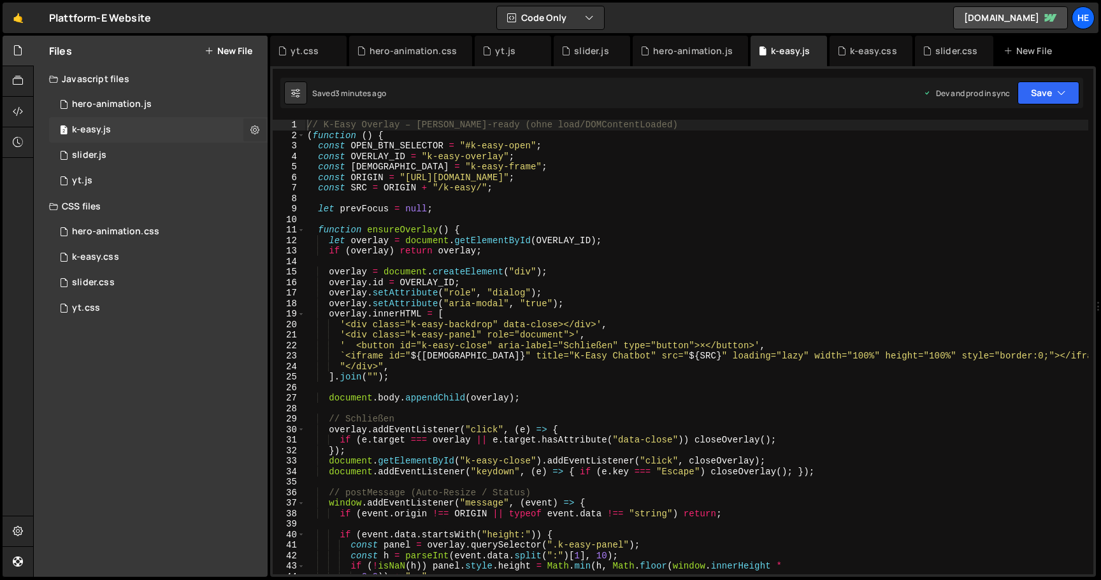
click at [253, 131] on icon at bounding box center [254, 130] width 9 height 12
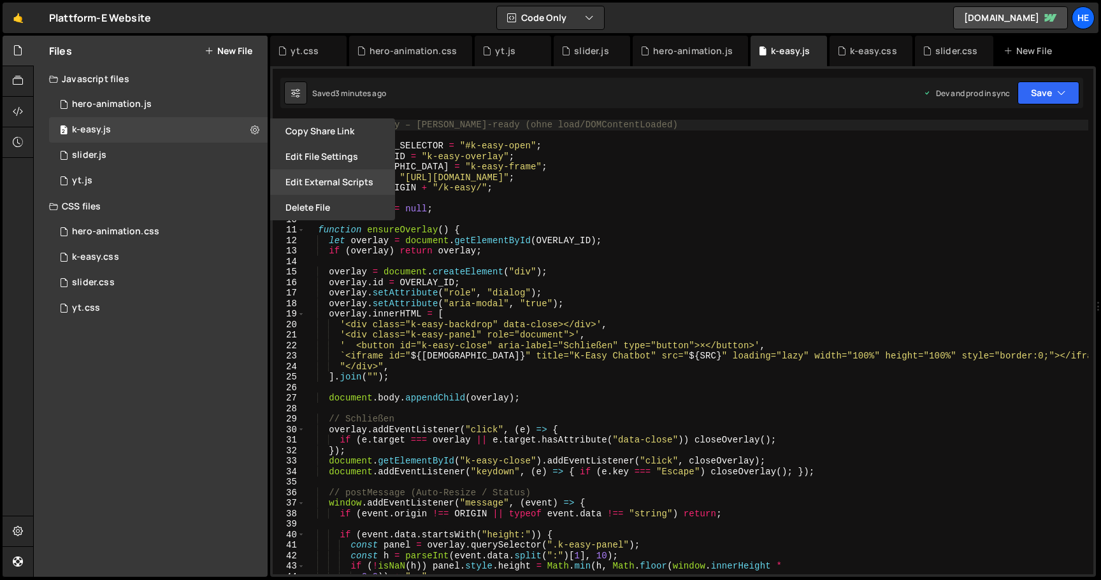
click at [308, 181] on button "Edit External Scripts" at bounding box center [332, 181] width 125 height 25
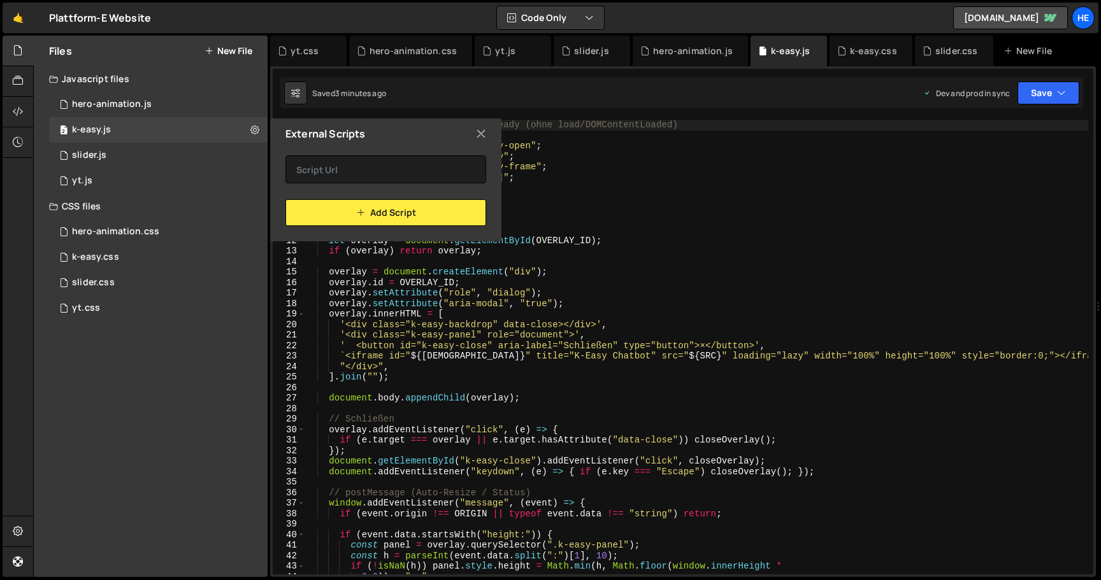
click at [478, 133] on icon at bounding box center [481, 134] width 10 height 14
checkbox input "false"
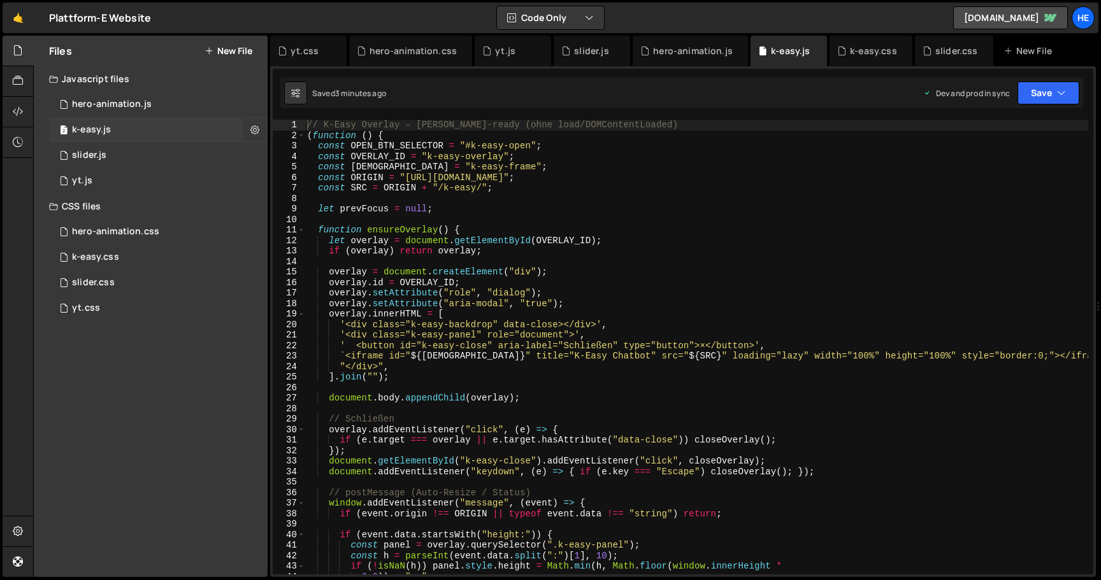
click at [254, 129] on icon at bounding box center [254, 130] width 9 height 12
type input "k-easy"
radio input "true"
checkbox input "true"
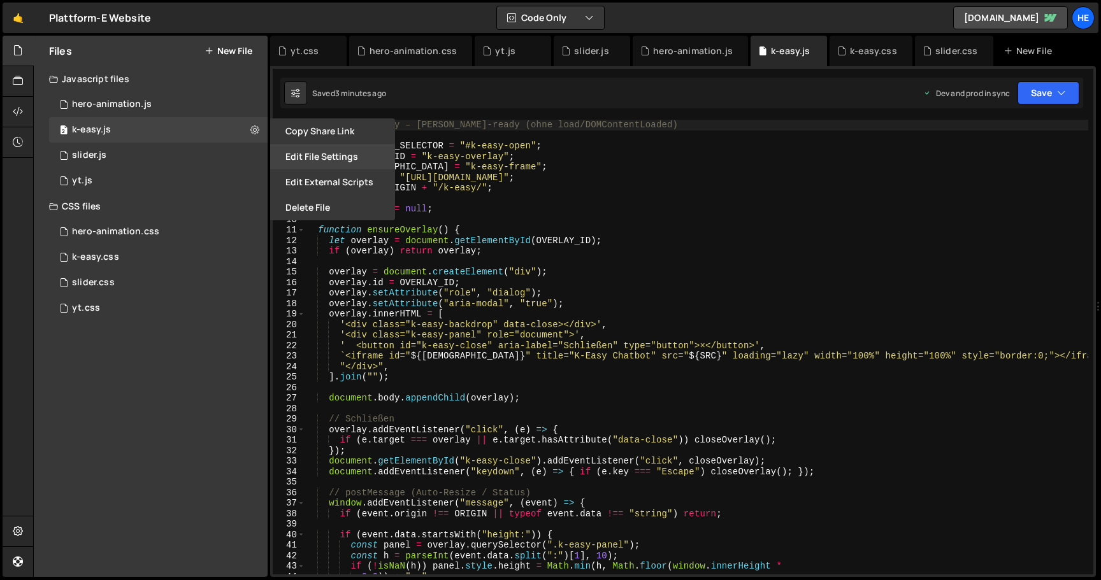
click at [307, 151] on button "Edit File Settings" at bounding box center [332, 156] width 125 height 25
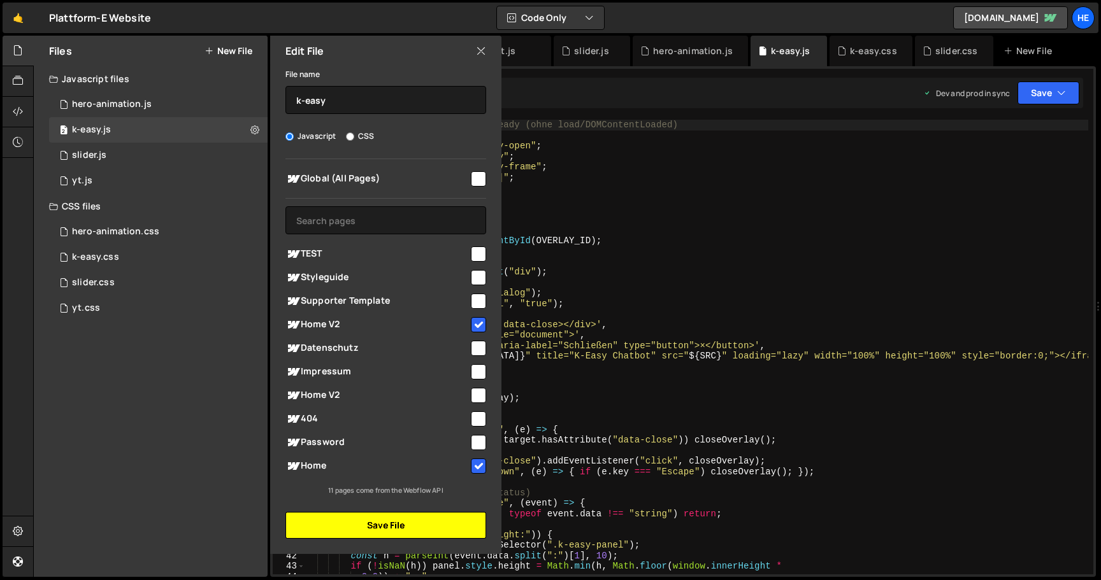
click at [373, 522] on button "Save File" at bounding box center [385, 525] width 201 height 27
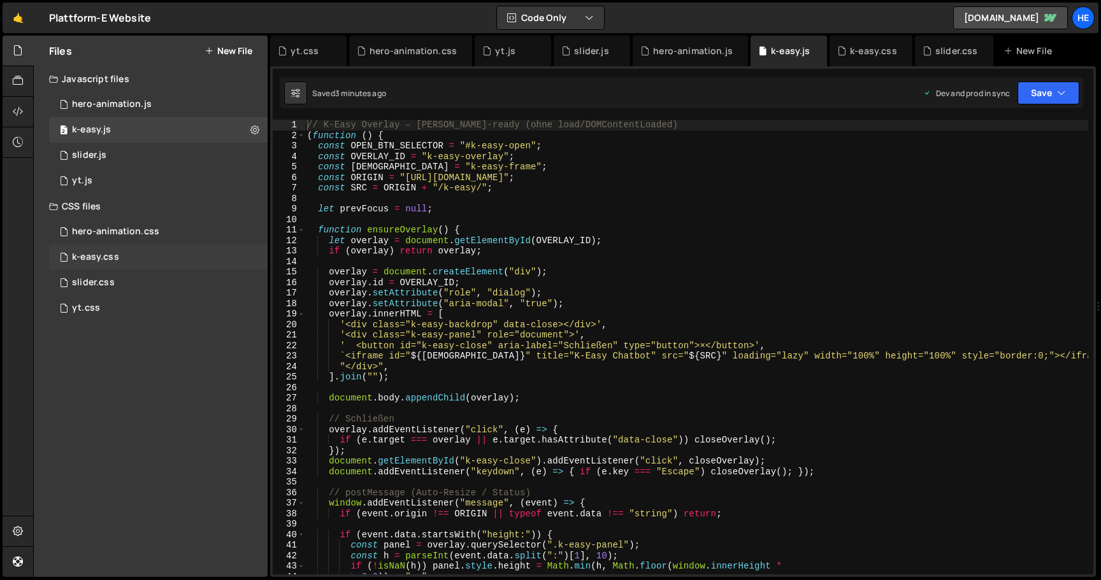
click at [247, 257] on div "k-easy.css 0" at bounding box center [158, 257] width 219 height 25
click at [256, 254] on icon at bounding box center [254, 257] width 9 height 12
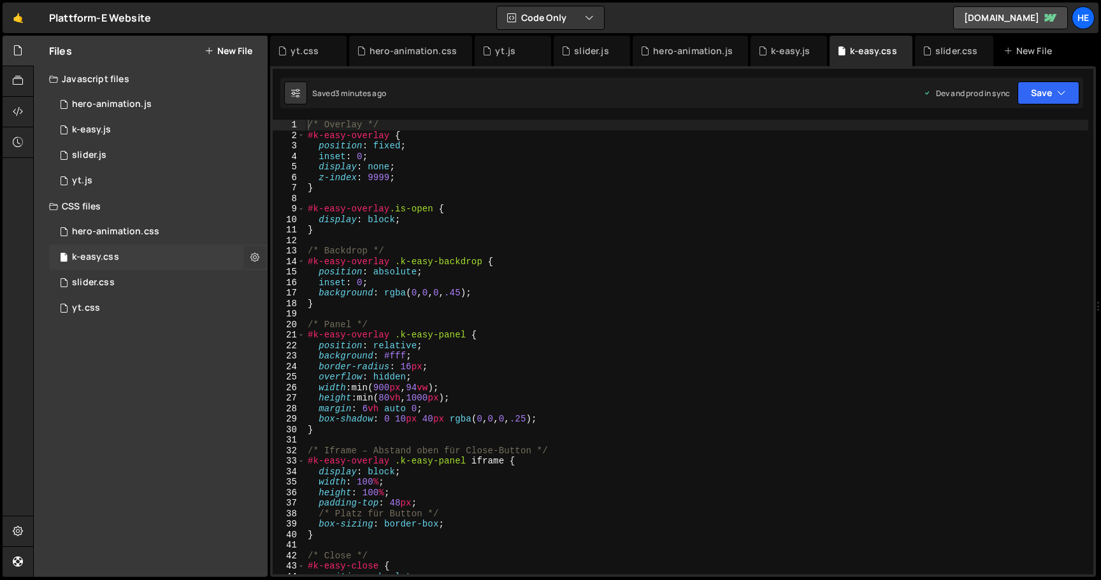
click at [252, 254] on icon at bounding box center [254, 257] width 9 height 12
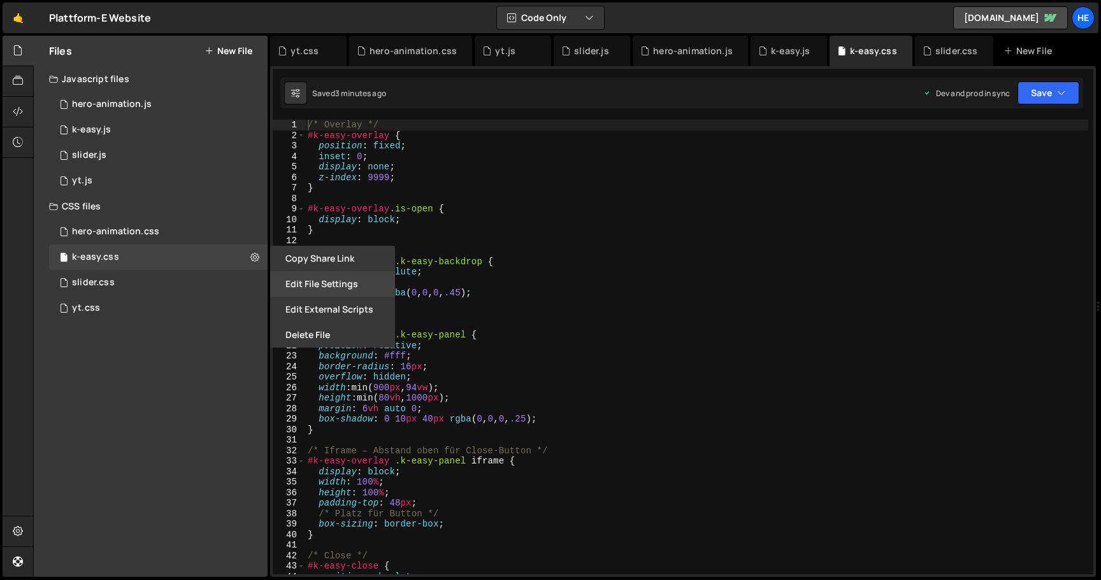
click at [325, 281] on button "Edit File Settings" at bounding box center [332, 283] width 125 height 25
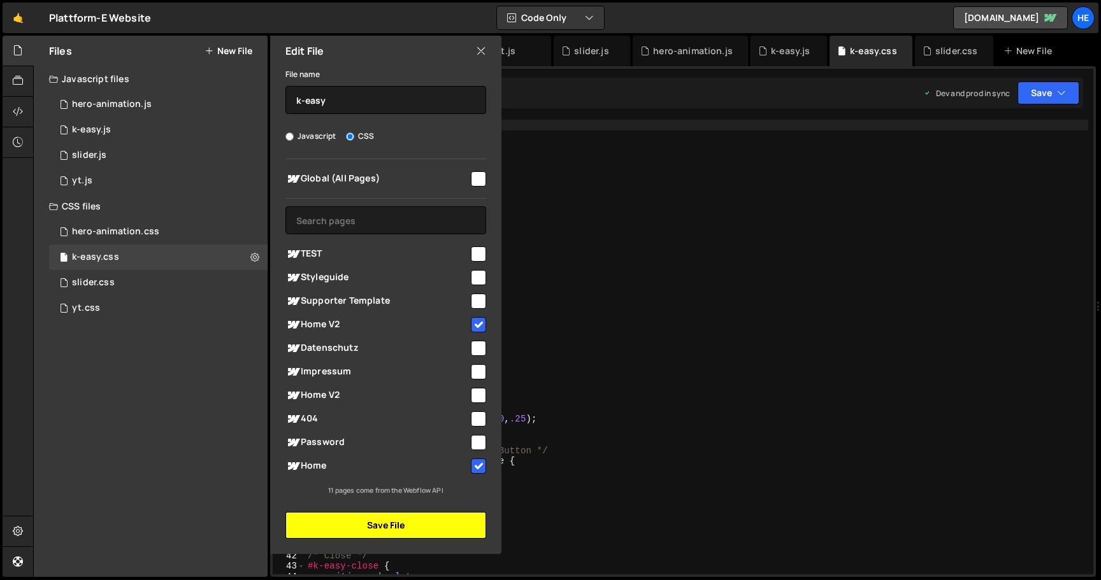
click at [443, 529] on button "Save File" at bounding box center [385, 525] width 201 height 27
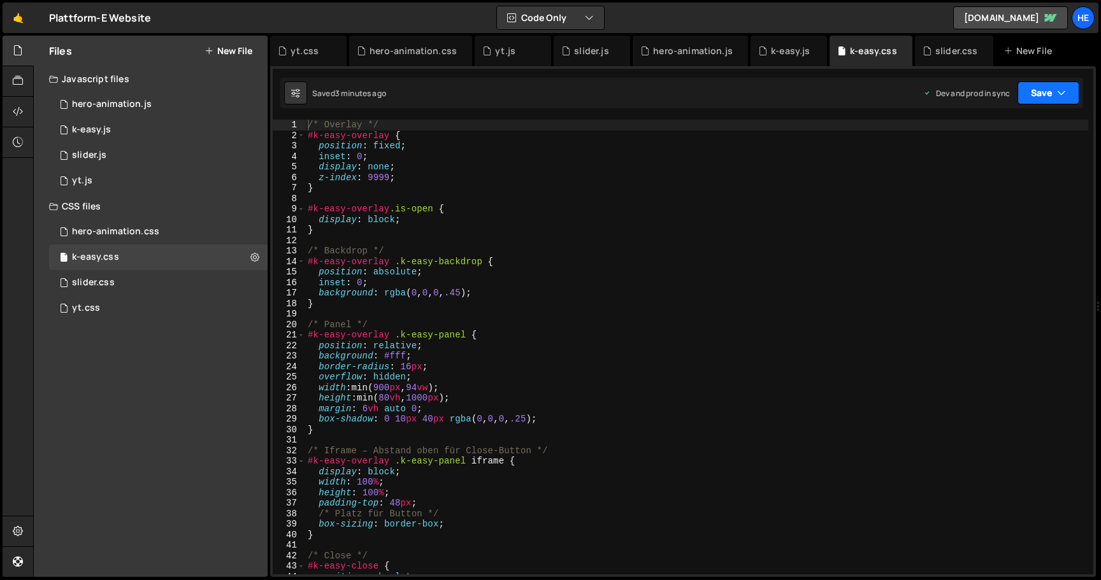
click at [1047, 96] on button "Save" at bounding box center [1048, 93] width 62 height 23
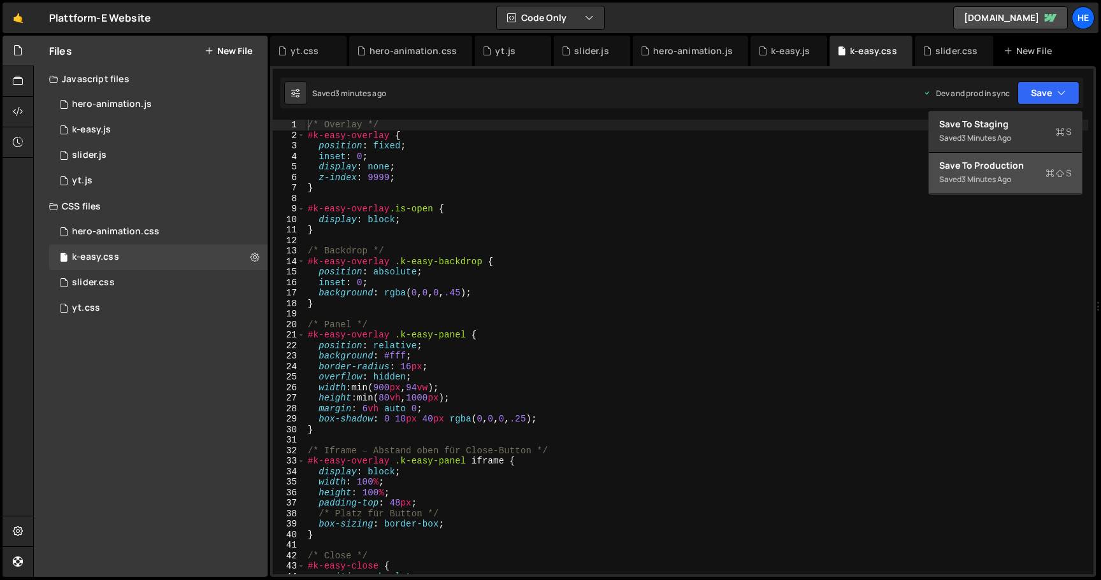
click at [1023, 173] on div "Saved 3 minutes ago" at bounding box center [1005, 179] width 133 height 15
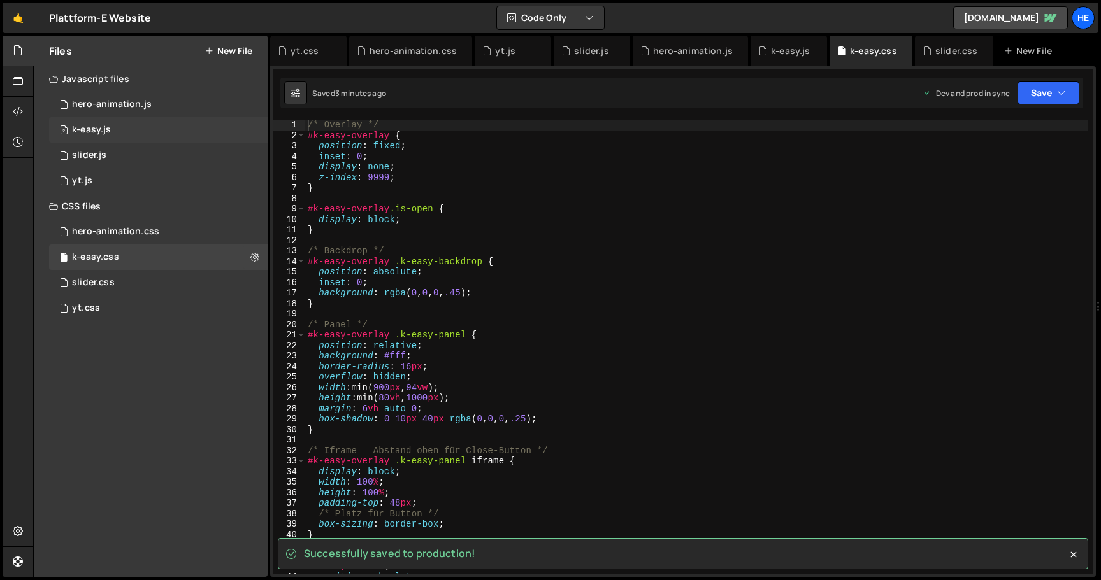
click at [176, 130] on div "2 k-easy.js 0" at bounding box center [158, 129] width 219 height 25
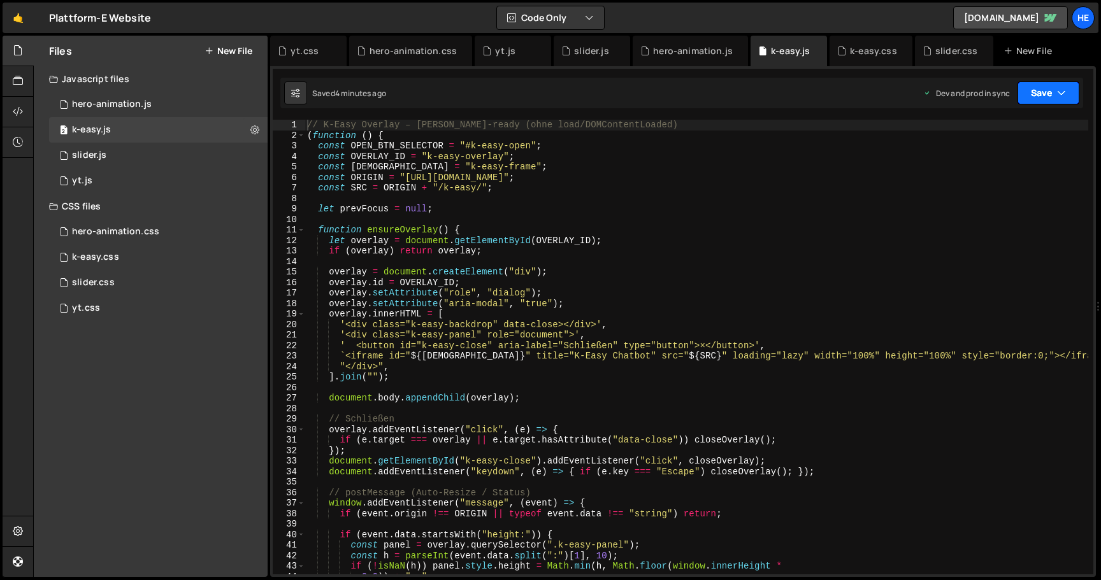
click at [1053, 94] on button "Save" at bounding box center [1048, 93] width 62 height 23
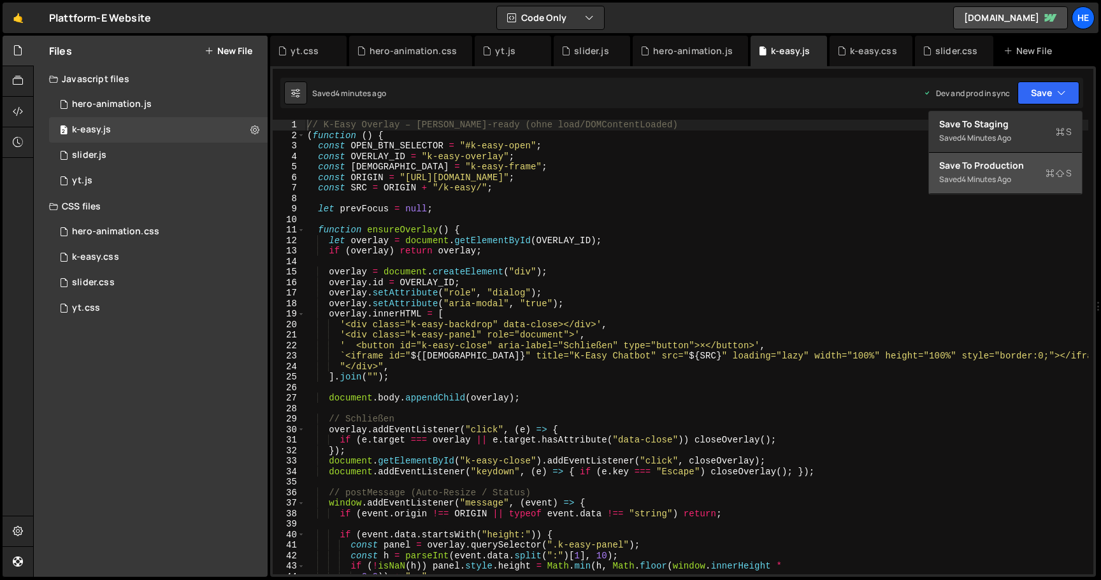
click at [1026, 175] on div "Saved 4 minutes ago" at bounding box center [1005, 179] width 133 height 15
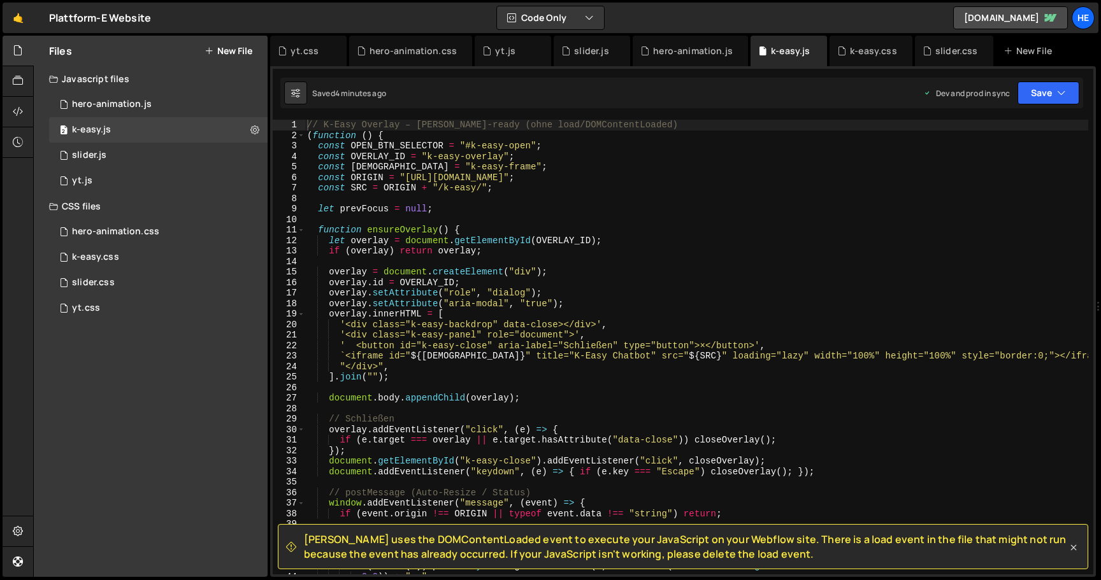
click at [1074, 547] on icon at bounding box center [1073, 548] width 13 height 13
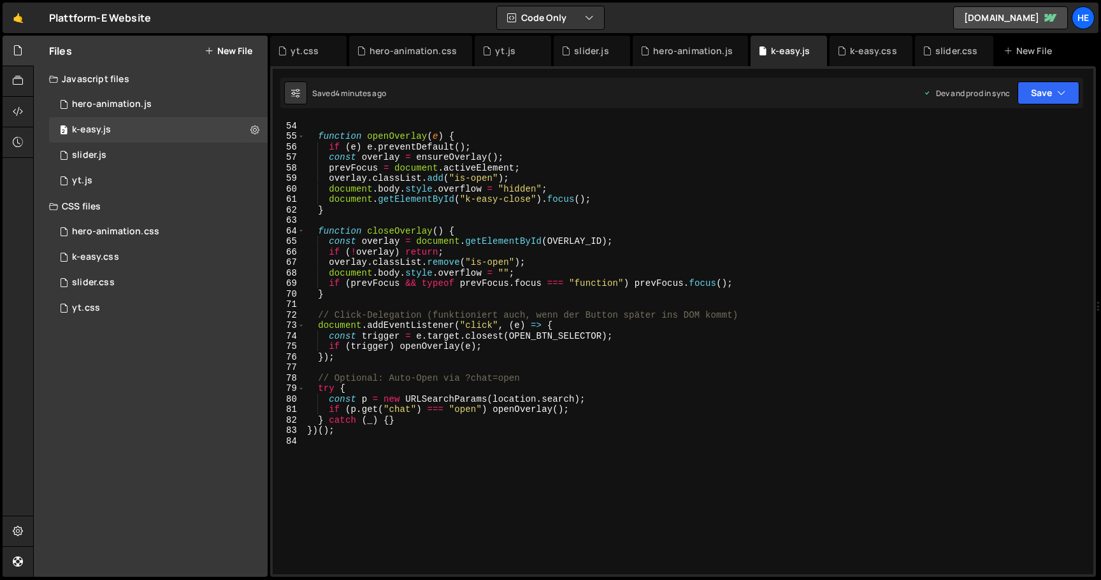
scroll to position [650, 0]
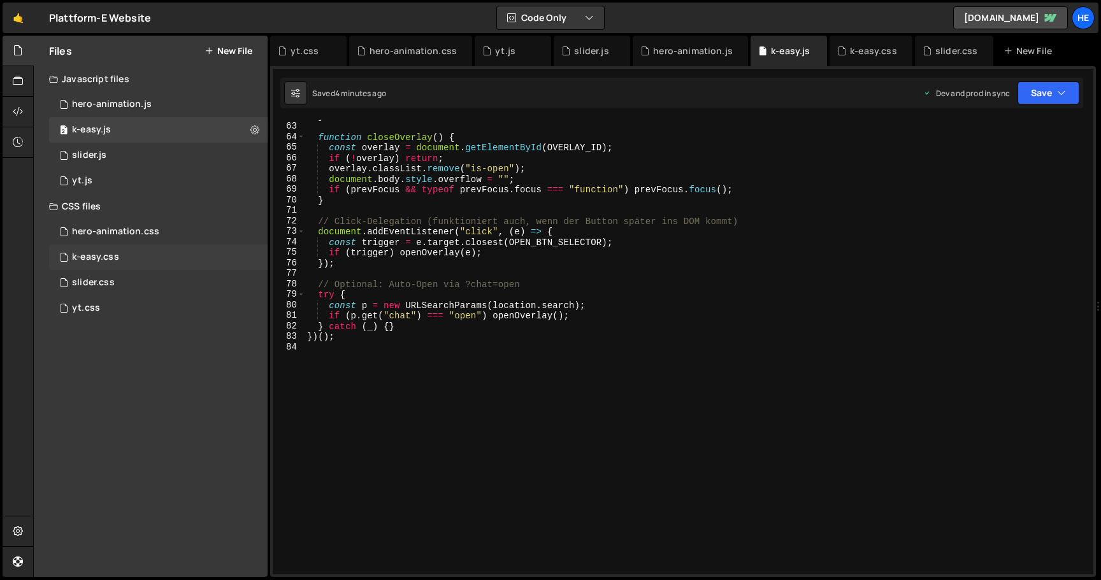
click at [106, 254] on div "k-easy.css" at bounding box center [95, 257] width 47 height 11
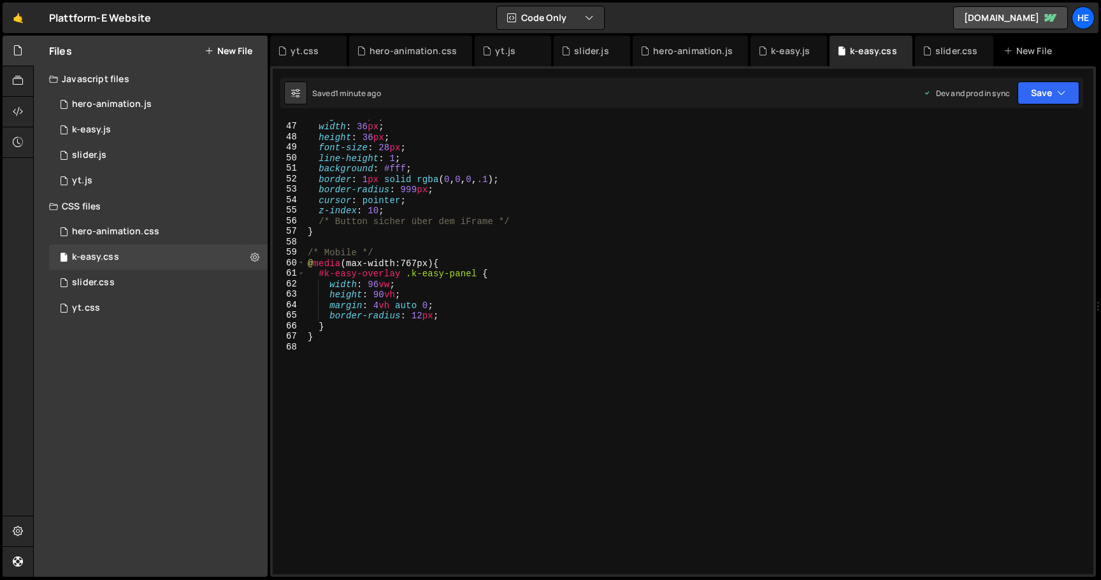
scroll to position [482, 0]
click at [491, 405] on div "right : 10 px ; width : 36 px ; height : 36 px ; font-size : 28 px ; line-heigh…" at bounding box center [696, 349] width 783 height 476
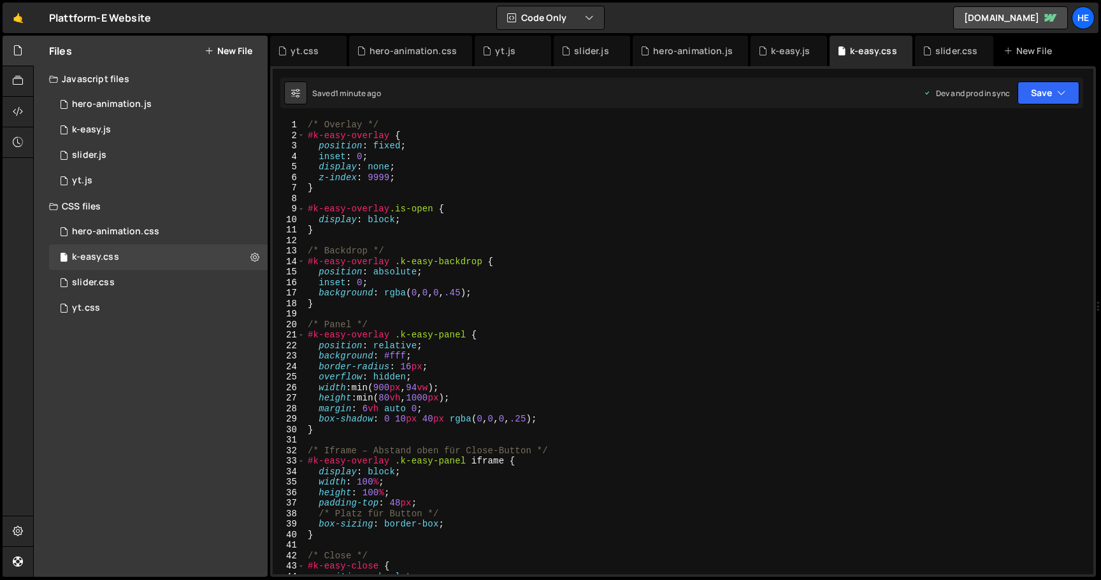
scroll to position [0, 0]
